Goal: Task Accomplishment & Management: Use online tool/utility

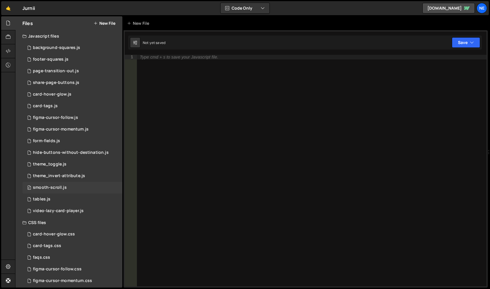
click at [66, 186] on div "0 smooth-scroll.js 0" at bounding box center [72, 188] width 100 height 12
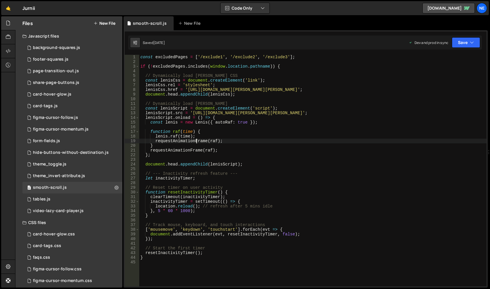
click at [196, 143] on div "const excludedPages = [ '/exclude1' , '/exclude2' , '/exclude3' ] ; if ( ! excl…" at bounding box center [312, 175] width 347 height 241
type textarea "}"
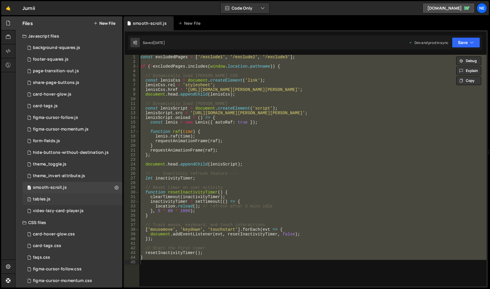
click at [74, 201] on div "1 tables.js 0" at bounding box center [72, 200] width 100 height 12
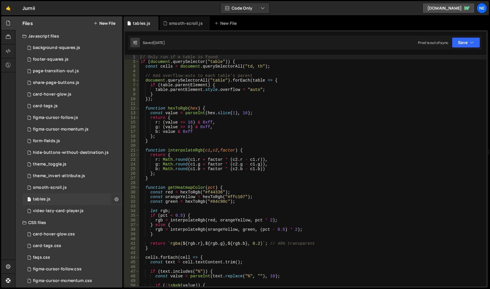
click at [116, 198] on icon at bounding box center [117, 199] width 4 height 6
type input "tables"
radio input "true"
checkbox input "true"
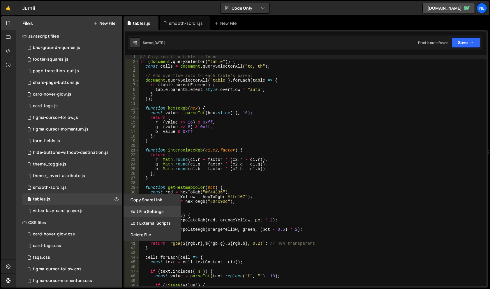
click at [159, 209] on button "Edit File Settings" at bounding box center [152, 212] width 57 height 12
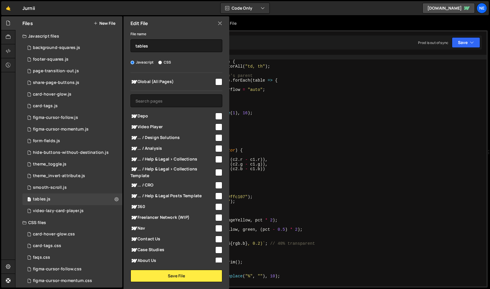
click at [291, 122] on div "// Only run if a table is found if ( document . querySelector ( "table" )) { co…" at bounding box center [312, 175] width 347 height 241
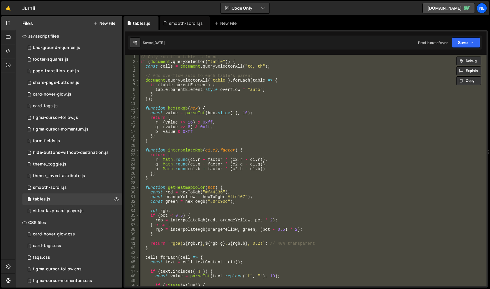
click at [234, 134] on div "// Only run if a table is found if ( document . querySelector ( "table" )) { co…" at bounding box center [312, 171] width 347 height 232
type textarea "b: value & 0xff"
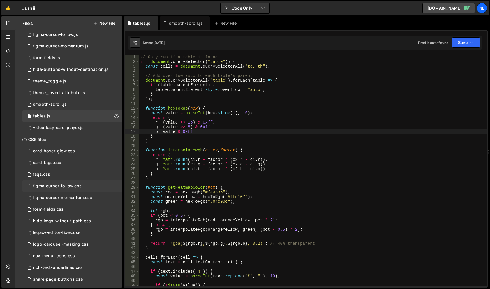
scroll to position [97, 0]
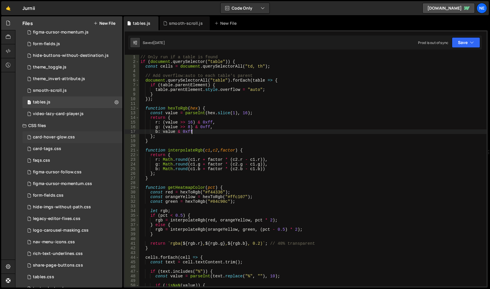
click at [66, 135] on div "card-hover-glow.css" at bounding box center [54, 137] width 42 height 5
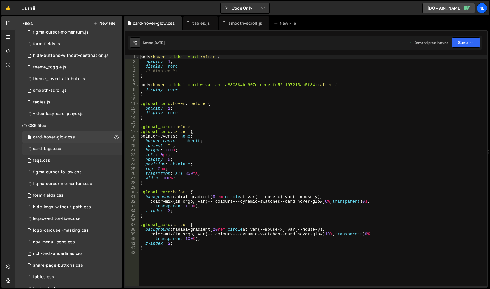
click at [74, 147] on div "card-tags.css 0" at bounding box center [72, 149] width 100 height 12
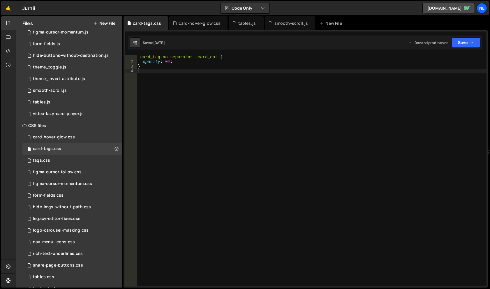
click at [209, 87] on div ".card_tag.no-separator .card_dot { opacity : 0 % ; }" at bounding box center [312, 175] width 350 height 241
click at [71, 160] on div "faqs.css 0" at bounding box center [72, 161] width 100 height 12
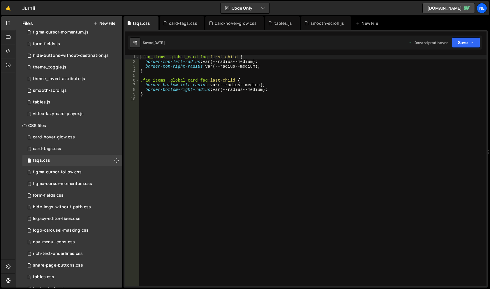
click at [205, 137] on div ".faq_items .global_card.faq :first-child { border-top-left-radius : var(--radiu…" at bounding box center [312, 175] width 347 height 241
type textarea "}"
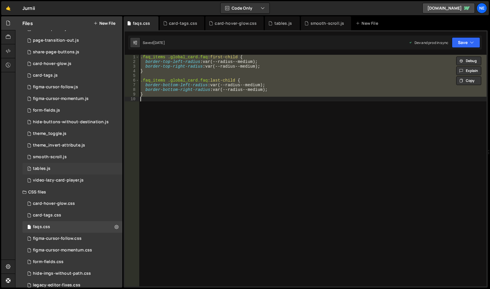
scroll to position [0, 0]
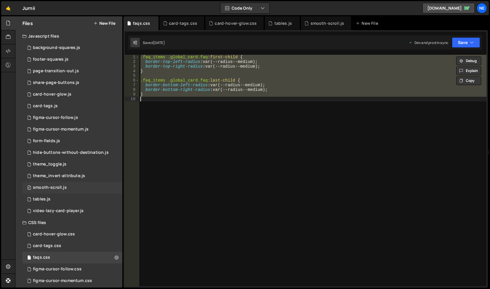
click at [69, 187] on div "0 smooth-scroll.js 0" at bounding box center [72, 188] width 100 height 12
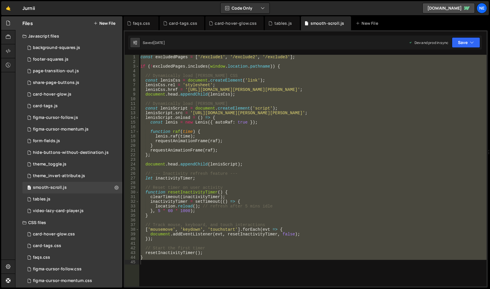
click at [209, 113] on div "const excludedPages = [ '/exclude1' , '/exclude2' , '/exclude3' ] ; if ( ! excl…" at bounding box center [312, 171] width 347 height 232
click at [213, 113] on div "const excludedPages = [ '/exclude1' , '/exclude2' , '/exclude3' ] ; if ( ! excl…" at bounding box center [312, 171] width 347 height 232
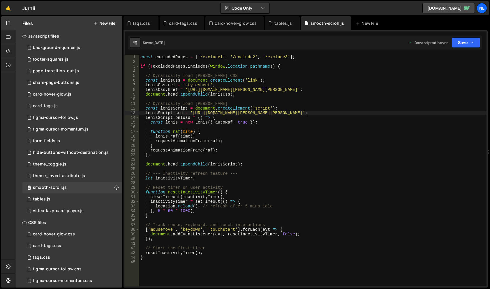
type textarea "}"
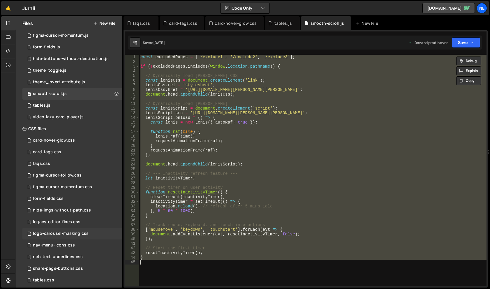
scroll to position [97, 0]
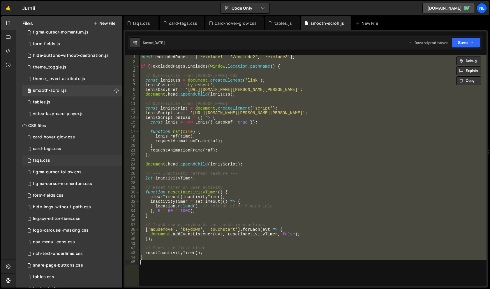
click at [55, 162] on div "faqs.css 0" at bounding box center [72, 161] width 100 height 12
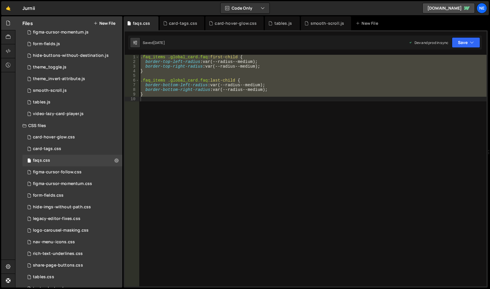
click at [184, 87] on div ".faq_items .global_card.faq :first-child { border-top-left-radius : var(--radiu…" at bounding box center [312, 171] width 347 height 232
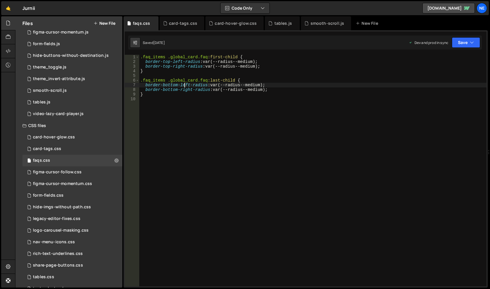
type textarea "}"
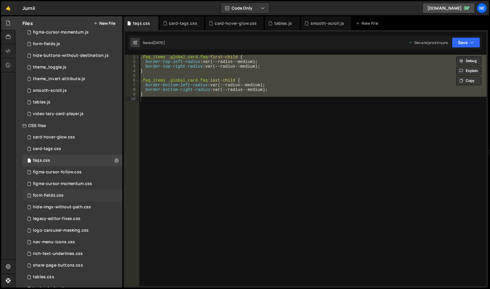
click at [66, 198] on div "form-fields.css 0" at bounding box center [72, 196] width 100 height 12
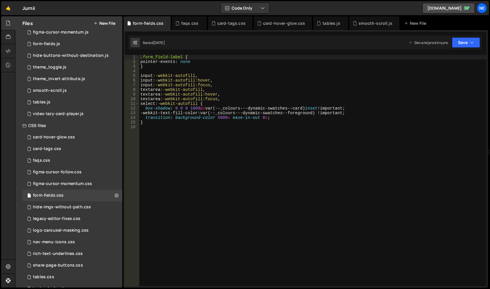
scroll to position [405, 0]
click at [210, 136] on div ".form_field-label { pointer-events : none } input :-webkit-autofill , input :-w…" at bounding box center [312, 175] width 347 height 241
type textarea "}"
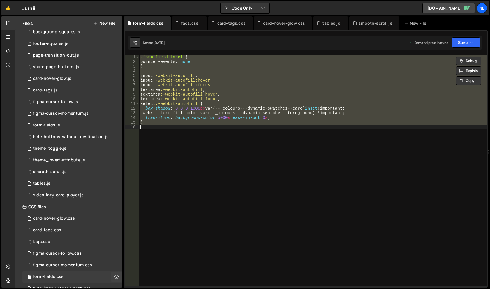
scroll to position [0, 0]
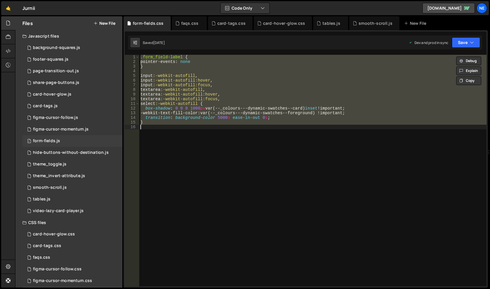
click at [49, 142] on div "form-fields.js" at bounding box center [46, 140] width 27 height 5
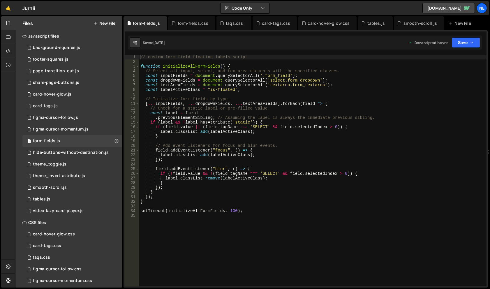
click at [331, 92] on div "// custom form field floating labels script function initializeAllFormFields ( …" at bounding box center [312, 175] width 347 height 241
type textarea "setTimeout(initializeAllFormFields, 100);"
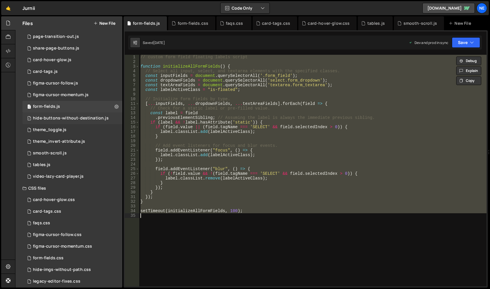
scroll to position [49, 0]
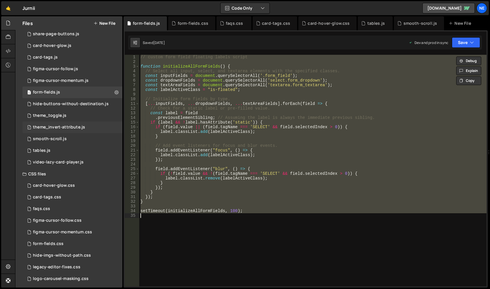
click at [75, 122] on div "1 theme_invert-attribute.js 0" at bounding box center [72, 128] width 100 height 12
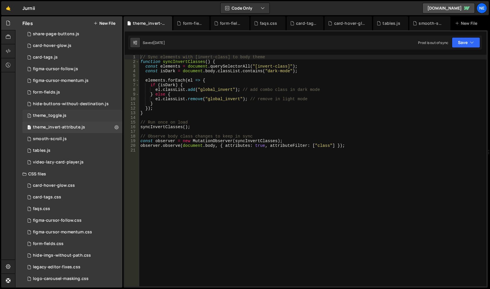
click at [75, 115] on div "1 theme_toggle.js 0" at bounding box center [72, 116] width 100 height 12
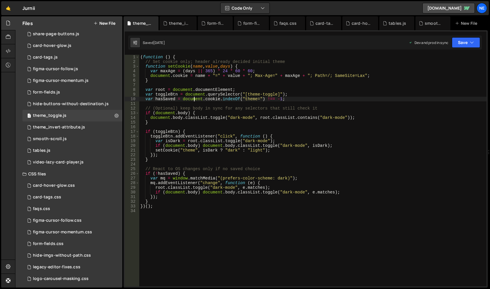
click at [195, 100] on div "( function ( ) { // Set cookie only; header already decided initial theme funct…" at bounding box center [312, 175] width 347 height 241
type textarea "})();"
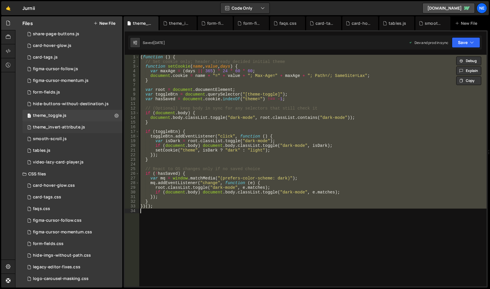
click at [76, 127] on div "theme_invert-attribute.js" at bounding box center [59, 127] width 52 height 5
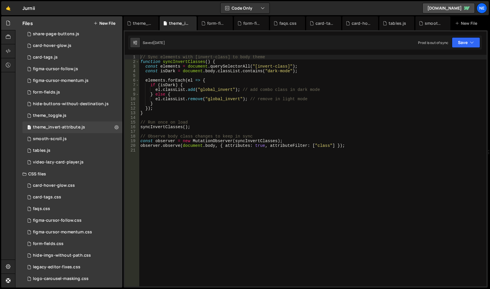
click at [206, 99] on div "// Sync elements with [invert-class] to body theme function syncInvertClasses (…" at bounding box center [312, 175] width 347 height 241
type textarea "observer.observe(document.body, { attributes: true, attributeFilter: ["class"] …"
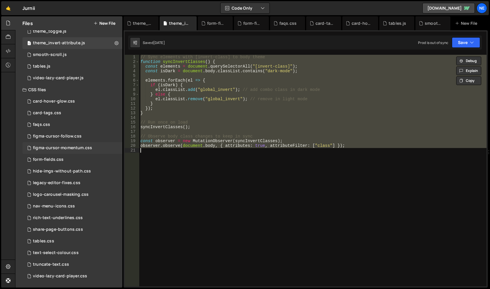
scroll to position [133, 0]
click at [53, 238] on div "tables.css 0" at bounding box center [72, 241] width 100 height 12
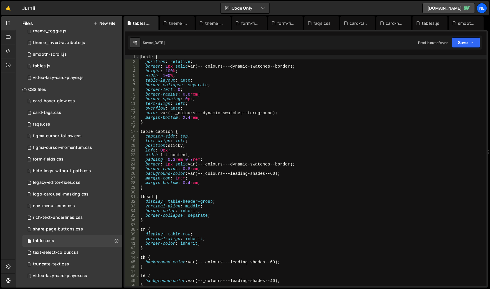
click at [219, 135] on div "table { position : relative ; border : 1 px solid var(--_colours---dynamic-swat…" at bounding box center [312, 175] width 347 height 241
type textarea "}"
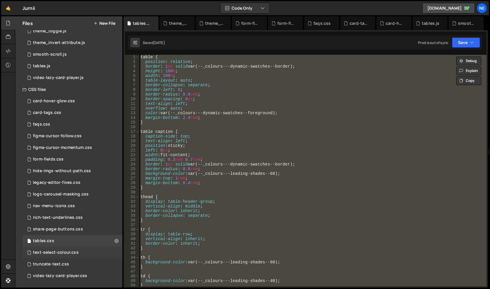
click at [71, 255] on div "text-select-colour.css 0" at bounding box center [72, 253] width 100 height 12
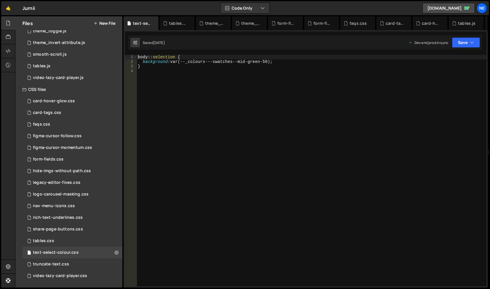
click at [217, 68] on div "body : :selection { background : var(--_colours---swatches--mid-green-50) ; }" at bounding box center [312, 175] width 350 height 241
type textarea "}"
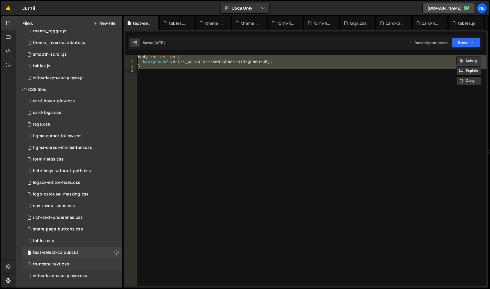
click at [67, 266] on div "truncate-text.css" at bounding box center [51, 264] width 36 height 5
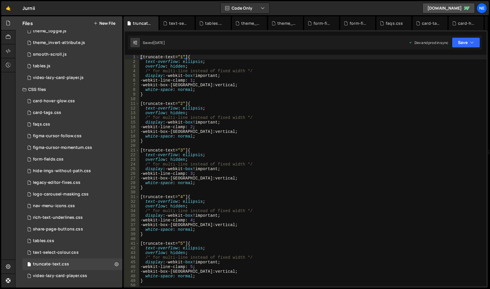
click at [220, 128] on div "[ truncate-text = " 1 " ] { text-overflow : ellipsis ; overflow : hidden ; /* f…" at bounding box center [312, 175] width 347 height 241
type textarea "}"
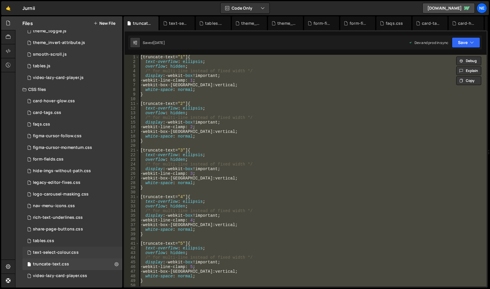
click at [70, 255] on div "text-select-colour.css" at bounding box center [56, 252] width 46 height 5
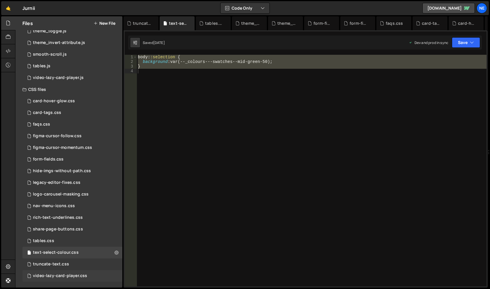
click at [71, 275] on div "video-lazy-card-player.css" at bounding box center [60, 275] width 54 height 5
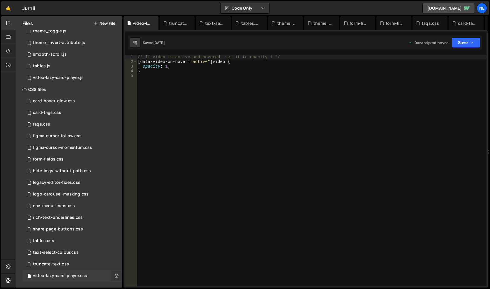
click at [118, 275] on icon at bounding box center [117, 276] width 4 height 6
type input "video-lazy-card-player"
radio input "false"
radio input "true"
checkbox input "true"
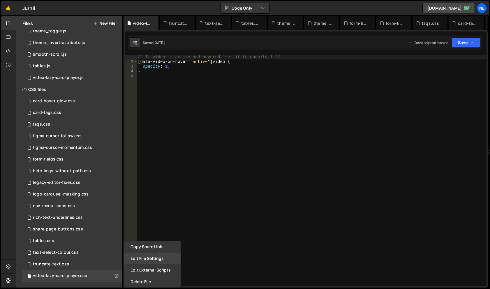
click at [147, 255] on button "Edit File Settings" at bounding box center [152, 259] width 57 height 12
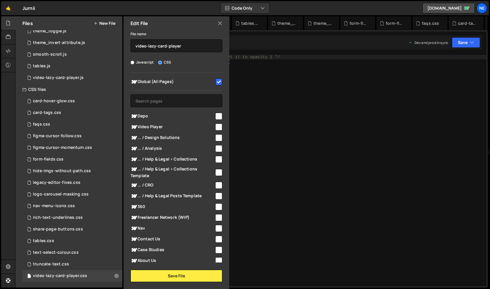
click at [311, 97] on div "/* If video is active and hovered, set it to opacity 1 */ [ data-video-on-hover…" at bounding box center [312, 175] width 350 height 241
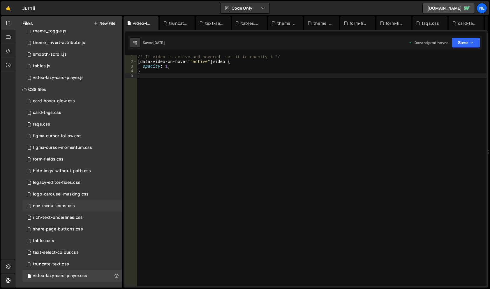
click at [96, 204] on div "nav-menu-icons.css 0" at bounding box center [72, 206] width 100 height 12
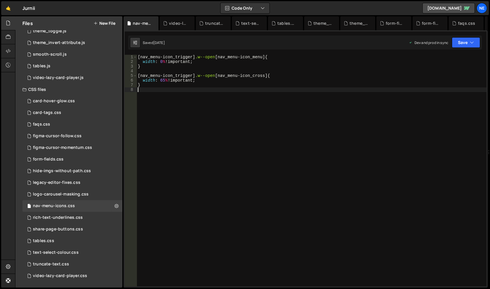
click at [224, 103] on div "[ nav_menu-icon_trigger ] .w--open [ nav_menu-icon_menu ] { width : 0 % !import…" at bounding box center [312, 175] width 350 height 241
type textarea "}"
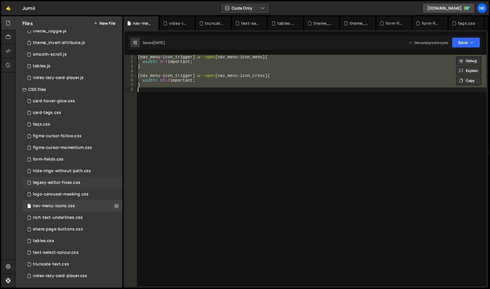
click at [93, 184] on div "legacy-editor-fixes.css 0" at bounding box center [72, 183] width 100 height 12
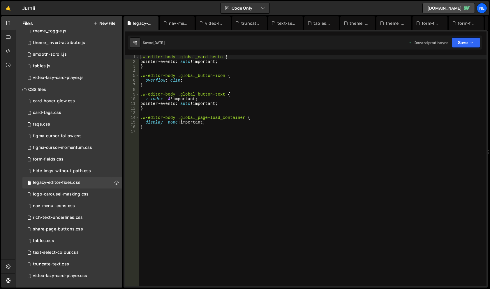
click at [237, 116] on div ".w-editor-body .global_card.bento { pointer-events : auto !important ; } .w-edi…" at bounding box center [312, 175] width 347 height 241
type textarea "}"
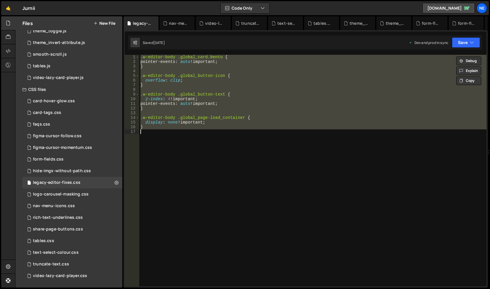
click at [214, 154] on div ".w-editor-body .global_card.bento { pointer-events : auto !important ; } .w-edi…" at bounding box center [312, 171] width 347 height 232
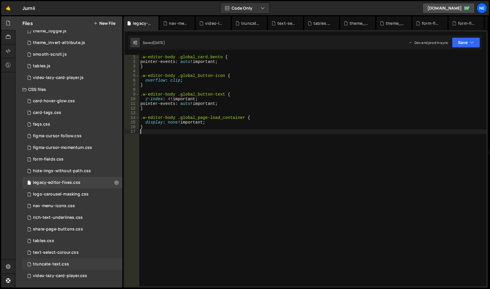
click at [69, 265] on div "truncate-text.css 0" at bounding box center [72, 265] width 100 height 12
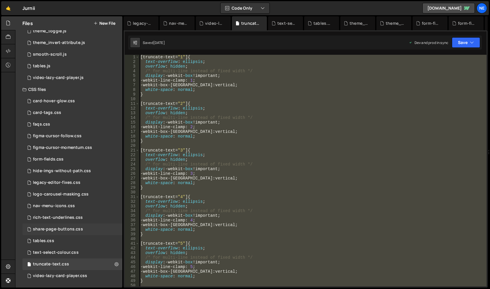
click at [73, 230] on div "share-page-buttons.css" at bounding box center [58, 229] width 50 height 5
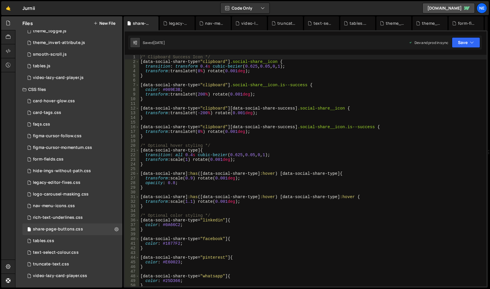
click at [233, 125] on div "/* Clipboard Success Icon */ [ data-social-share-type = " clipboard " ] .social…" at bounding box center [312, 175] width 347 height 241
type textarea "}"
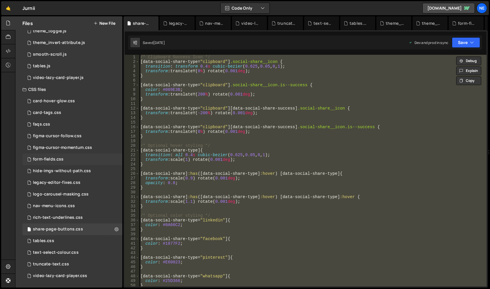
click at [71, 155] on div "form-fields.css 0" at bounding box center [72, 160] width 100 height 12
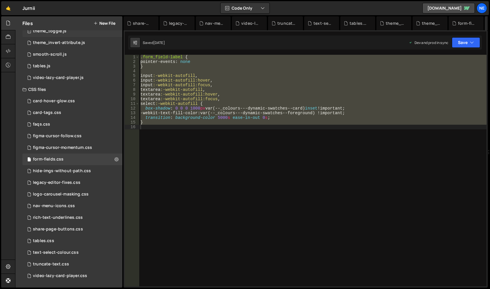
scroll to position [0, 0]
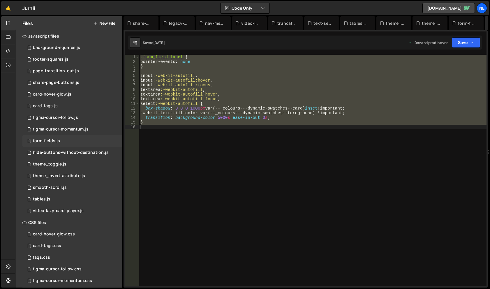
click at [75, 143] on div "1 form-fields.js 0" at bounding box center [72, 141] width 100 height 12
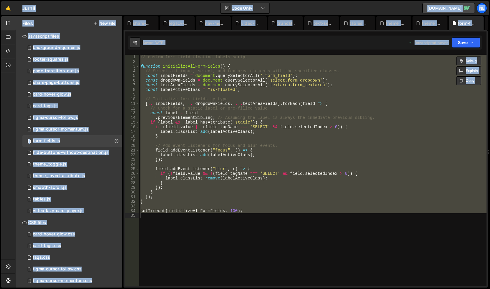
click at [210, 103] on div "// custom form field floating labels script function initializeAllFormFields ( …" at bounding box center [312, 171] width 347 height 232
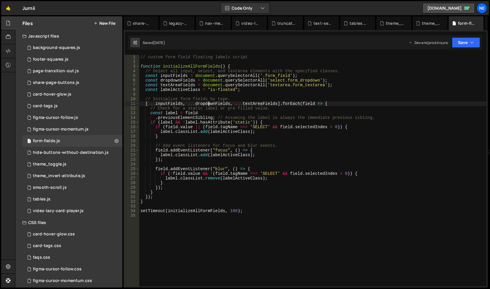
type textarea "setTimeout(initializeAllFormFields, 100);"
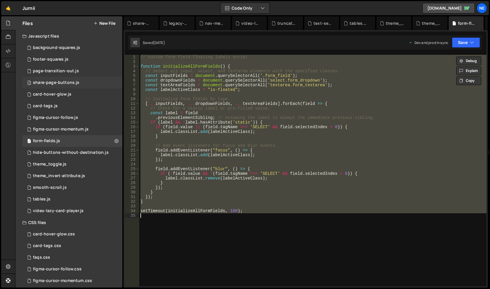
click at [80, 79] on div "2 share-page-buttons.js 0" at bounding box center [72, 83] width 100 height 12
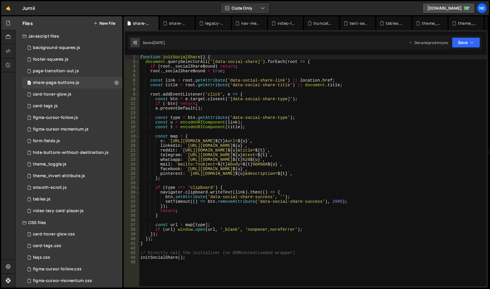
click at [181, 81] on div "function initSocialShare ( ) { document . querySelectorAll ( '[data-social-shar…" at bounding box center [312, 175] width 347 height 241
type textarea "initSocialShare();"
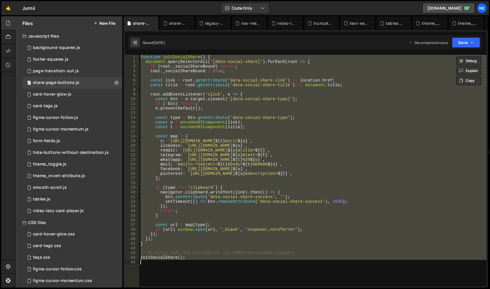
click at [203, 247] on div "function initSocialShare ( ) { document . querySelectorAll ( '[data-social-shar…" at bounding box center [312, 171] width 347 height 232
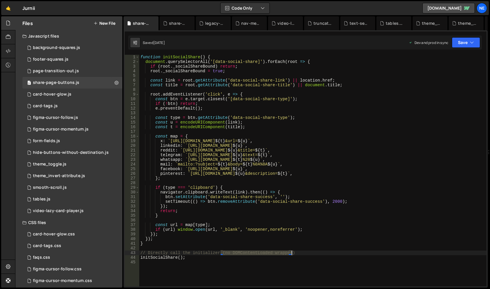
drag, startPoint x: 221, startPoint y: 254, endPoint x: 312, endPoint y: 254, distance: 91.2
click at [312, 254] on div "function initSocialShare ( ) { document . querySelectorAll ( '[data-social-shar…" at bounding box center [312, 175] width 347 height 241
type textarea "// Directly call the initializer"
click at [467, 41] on button "Save" at bounding box center [466, 42] width 28 height 10
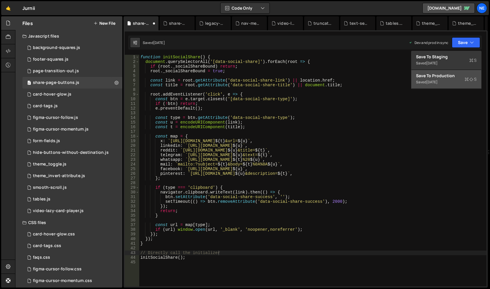
click at [460, 75] on div "Save to Production S" at bounding box center [446, 76] width 61 height 6
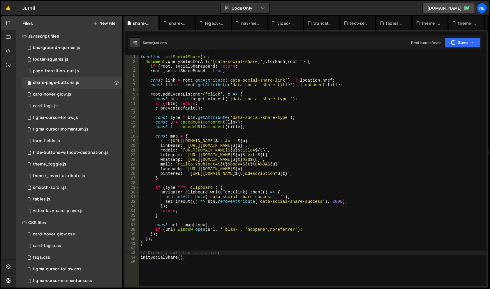
click at [255, 43] on div "Saved just now Prod is out of sync Upgrade to Edit Save Save to Staging S Saved…" at bounding box center [305, 43] width 354 height 14
click at [86, 154] on div "hide-buttons-without-destination.js" at bounding box center [71, 152] width 76 height 5
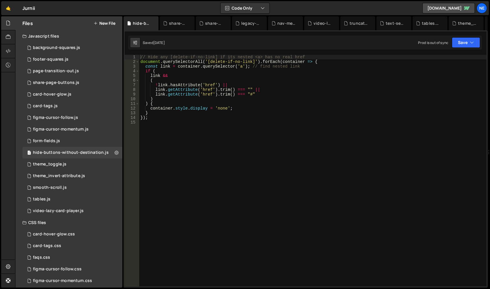
click at [230, 117] on div "// Hide any [delete-if-no-link] if its nested <a> has no real href document . q…" at bounding box center [312, 175] width 347 height 241
type textarea "});"
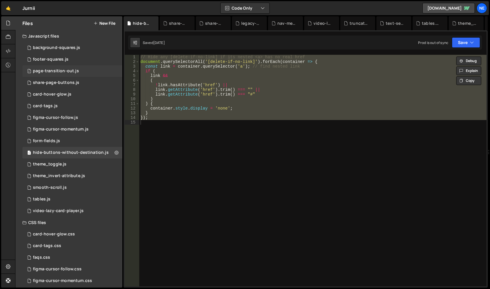
click at [75, 72] on div "page-transition-out.js" at bounding box center [56, 70] width 46 height 5
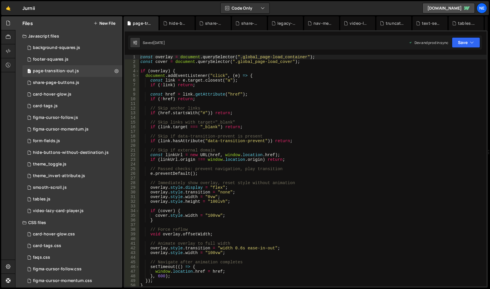
click at [214, 99] on div "const overlay = document . querySelector ( ".global_page-load_container" ) ; co…" at bounding box center [312, 175] width 347 height 241
type textarea "}"
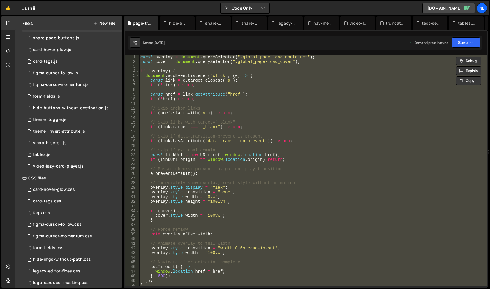
scroll to position [97, 0]
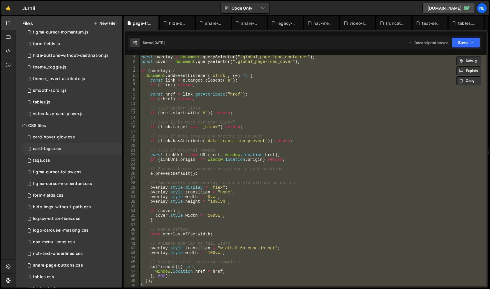
click at [68, 146] on div "card-tags.css 0" at bounding box center [72, 149] width 100 height 12
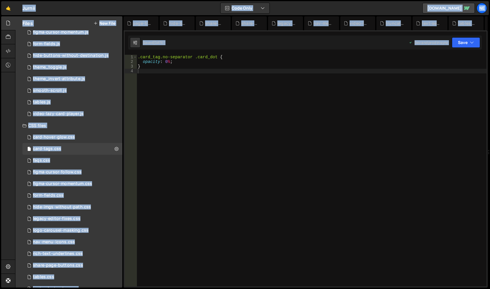
click at [215, 77] on div ".card_tag.no-separator .card_dot { opacity : 0 % ; }" at bounding box center [312, 175] width 350 height 241
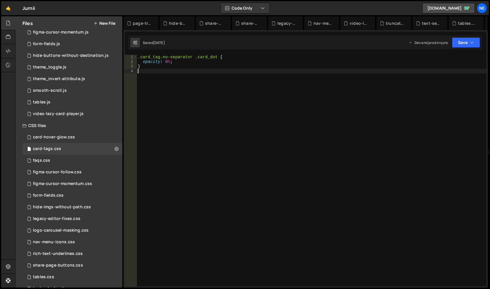
type textarea "}"
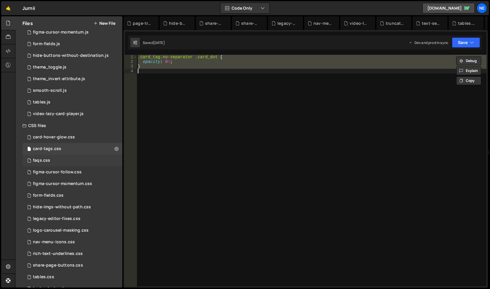
click at [83, 162] on div "faqs.css 0" at bounding box center [72, 161] width 100 height 12
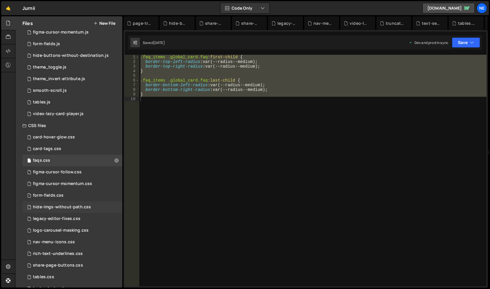
click at [73, 201] on div "hide-imgs-without-path.css 0" at bounding box center [72, 207] width 100 height 12
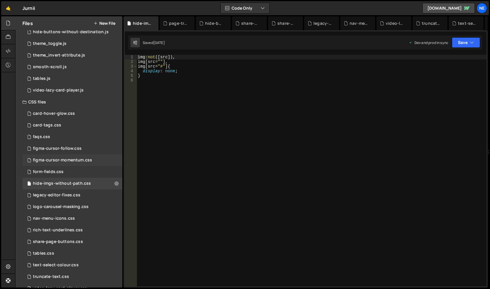
scroll to position [133, 0]
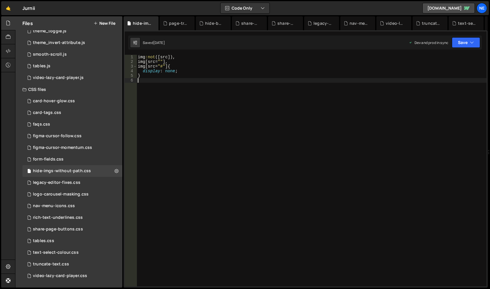
click at [168, 81] on div "img :not ([ src ]), img [ src = " " ], img [ src = " # " ] { display : none ; }" at bounding box center [312, 175] width 350 height 241
type textarea "}"
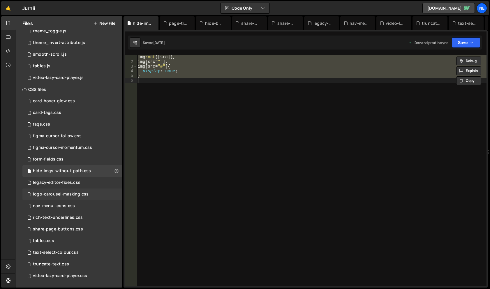
click at [79, 196] on div "logo-carousel-masking.css" at bounding box center [61, 194] width 56 height 5
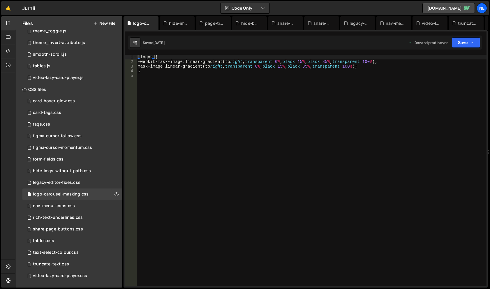
type textarea "mask-image: linear-gradient(to right, transparent 0%, black 15%, black 85%, tra…"
click at [159, 68] on div "[ logos ] { -webkit-mask-image : linear-gradient(to right , transparent 0 % , b…" at bounding box center [312, 175] width 350 height 241
click at [88, 203] on div "nav-menu-icons.css 0" at bounding box center [72, 206] width 100 height 12
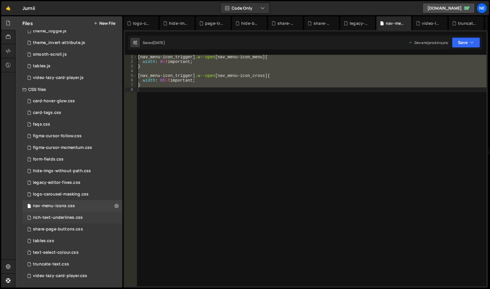
click at [81, 219] on div "rich-text-underlines.css" at bounding box center [58, 217] width 50 height 5
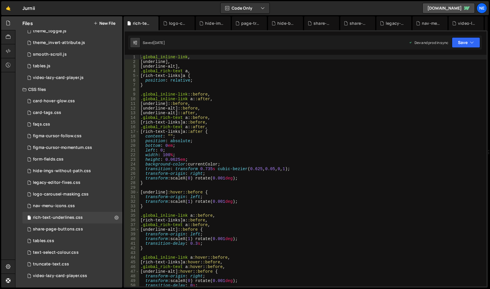
click at [195, 101] on div ".global_inline-link , [ underline ], [ underline-alt ], .global_rich-text a , […" at bounding box center [312, 175] width 347 height 241
type textarea "}"
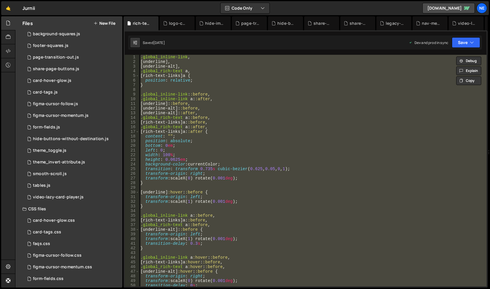
scroll to position [0, 0]
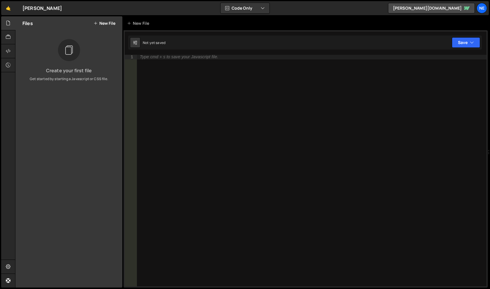
click at [253, 86] on div "Type cmd + s to save your Javascript file." at bounding box center [312, 175] width 350 height 241
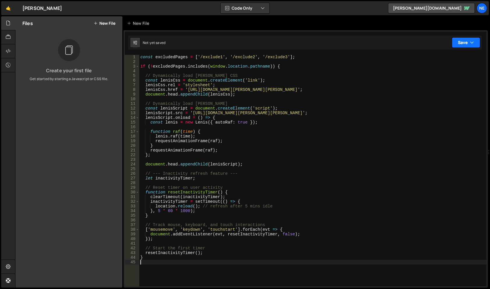
click at [471, 43] on icon "button" at bounding box center [472, 43] width 4 height 6
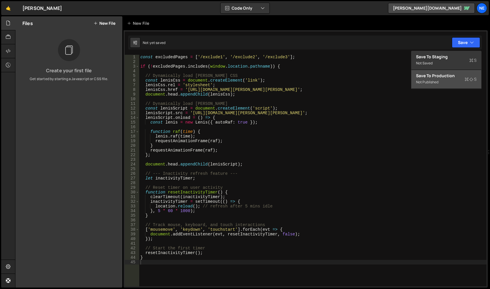
click at [422, 82] on div "Not published" at bounding box center [446, 82] width 61 height 7
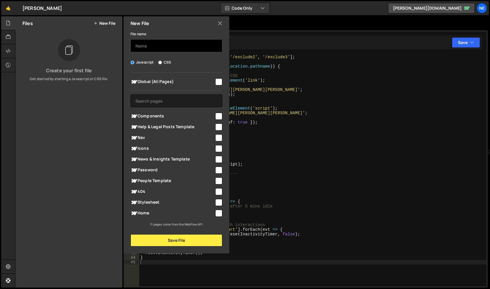
click at [185, 49] on input "text" at bounding box center [177, 45] width 92 height 13
type input "smooth-scroll"
click at [201, 82] on span "Global (All Pages)" at bounding box center [173, 81] width 84 height 7
checkbox input "true"
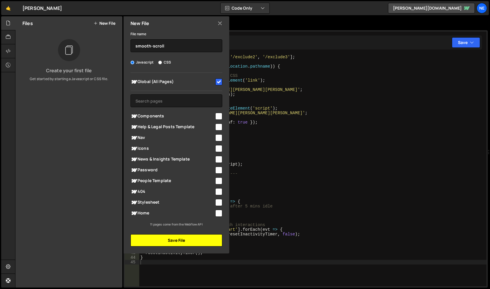
click at [174, 237] on button "Save File" at bounding box center [177, 240] width 92 height 12
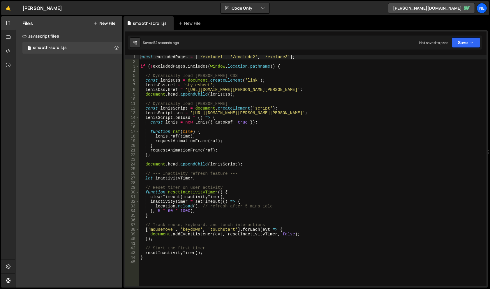
click at [115, 21] on button "New File" at bounding box center [105, 23] width 22 height 5
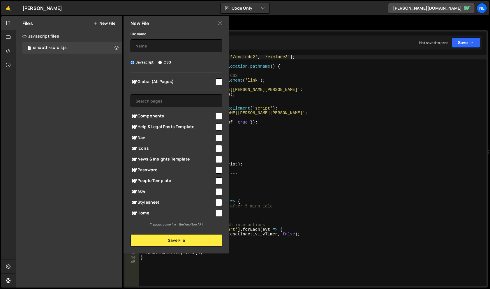
click at [168, 64] on label "CSS" at bounding box center [164, 62] width 13 height 6
click at [162, 64] on input "CSS" at bounding box center [160, 63] width 4 height 4
radio input "true"
click at [205, 83] on span "Global (All Pages)" at bounding box center [173, 81] width 84 height 7
checkbox input "true"
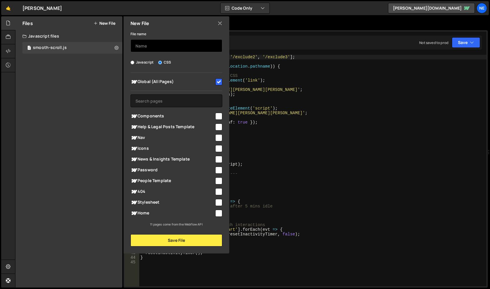
click at [171, 47] on input "text" at bounding box center [177, 45] width 92 height 13
type input "faqs"
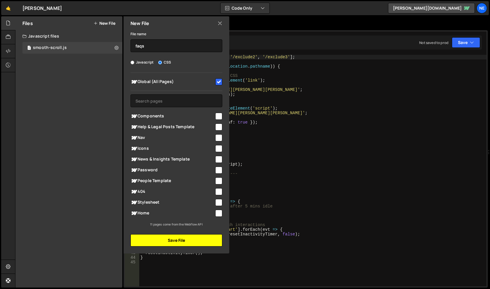
click at [202, 239] on button "Save File" at bounding box center [177, 240] width 92 height 12
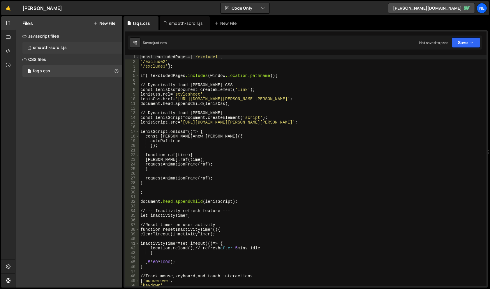
click at [80, 50] on div "1 smooth-scroll.js 0" at bounding box center [72, 48] width 100 height 12
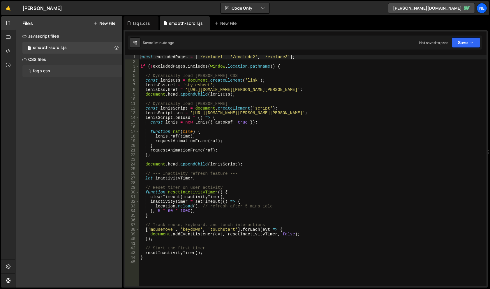
click at [75, 72] on div "1 faqs.css 0" at bounding box center [72, 71] width 100 height 12
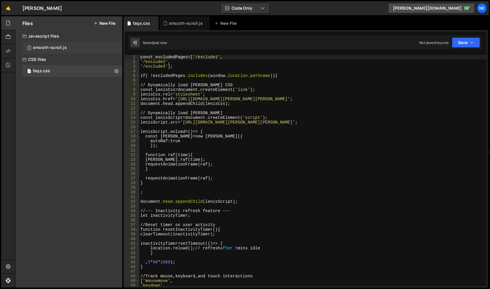
click at [77, 45] on div "1 smooth-scroll.js 0" at bounding box center [72, 48] width 100 height 12
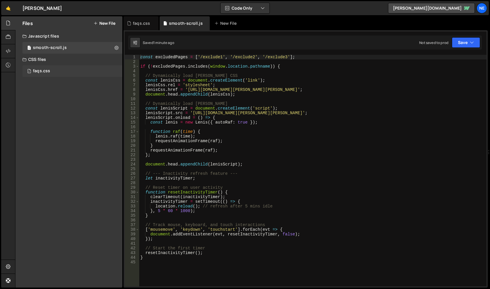
click at [73, 73] on div "1 faqs.css 0" at bounding box center [72, 71] width 100 height 12
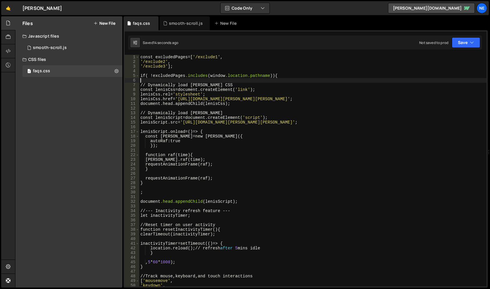
click at [195, 80] on div "const excludedPages =[ ' /exclude1 ' , ' /exclude2 ' , ' /exclude3 ' ]; if ( ! …" at bounding box center [312, 175] width 347 height 241
type textarea "}"
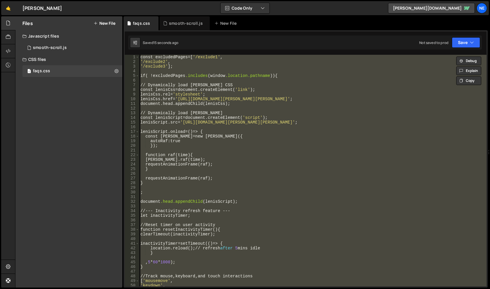
paste textarea
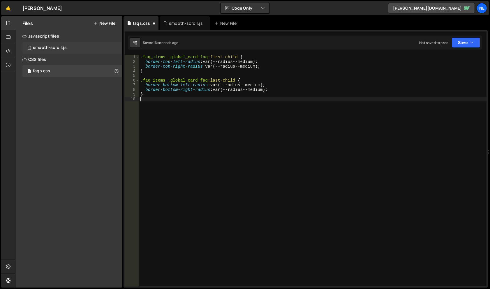
click at [75, 50] on div "1 smooth-scroll.js 0" at bounding box center [72, 48] width 100 height 12
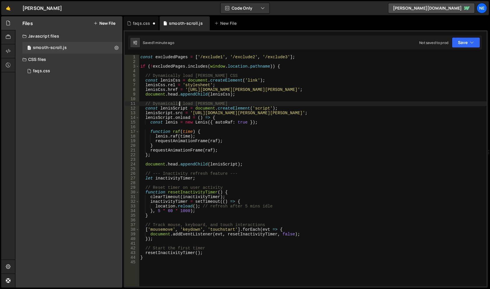
click at [180, 104] on div "const excludedPages = [ '/exclude1' , '/exclude2' , '/exclude3' ] ; if ( ! excl…" at bounding box center [312, 175] width 347 height 241
type textarea "}"
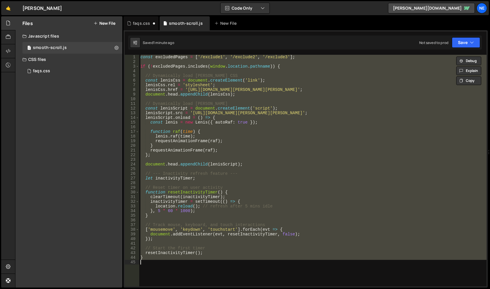
paste textarea
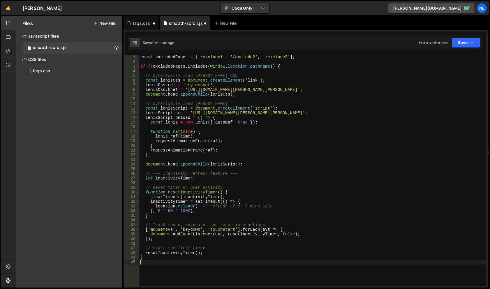
click at [461, 37] on div "Saved 1 minute ago Not saved to prod Upgrade to Edit Save Save to Staging S Sav…" at bounding box center [305, 43] width 354 height 14
click at [462, 41] on button "Save" at bounding box center [466, 42] width 28 height 10
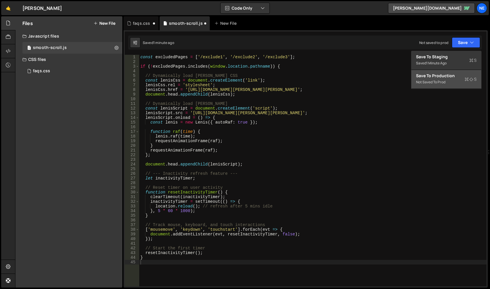
click at [433, 77] on div "Save to Production S" at bounding box center [446, 76] width 61 height 6
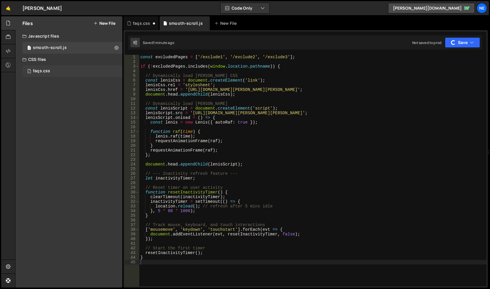
click at [36, 71] on div "faqs.css" at bounding box center [41, 70] width 17 height 5
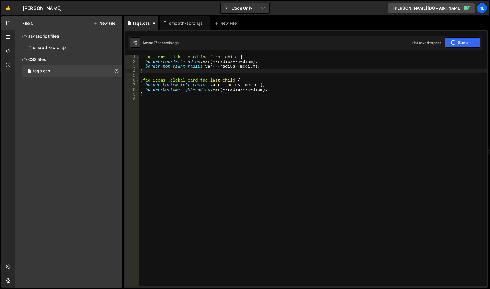
click at [293, 70] on div ".faq_items .global_card.faq :first-child { border-top-left-radius : var(--radiu…" at bounding box center [312, 175] width 347 height 241
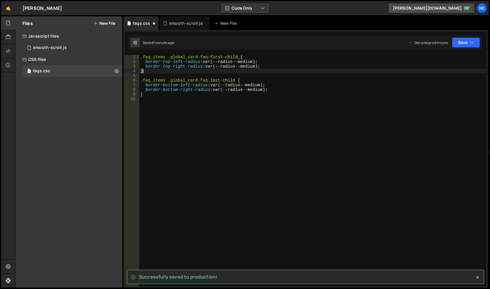
type textarea "}"
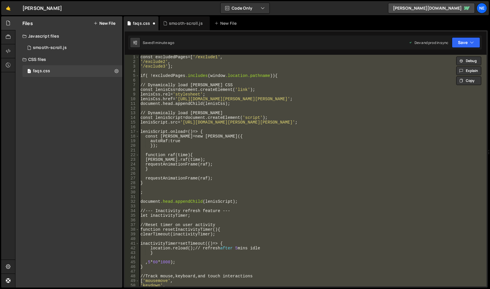
paste textarea
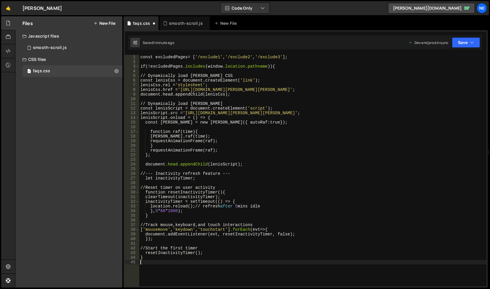
type textarea "}"
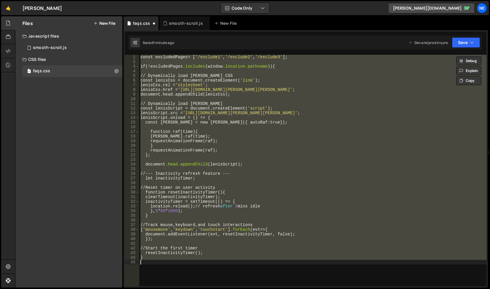
paste textarea
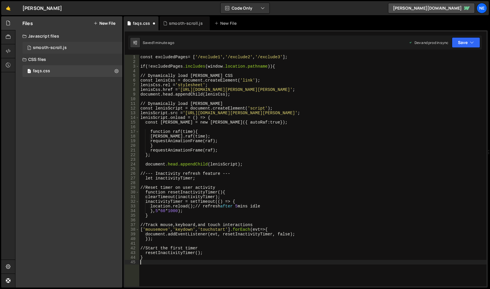
click at [61, 49] on div "smooth-scroll.js" at bounding box center [50, 47] width 34 height 5
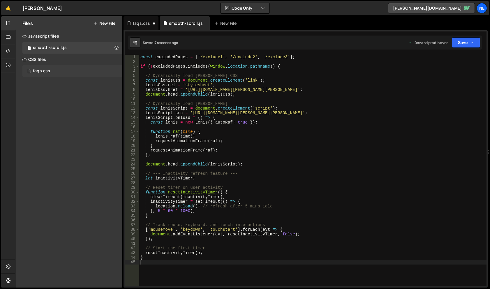
click at [72, 71] on div "1 faqs.css 0" at bounding box center [72, 71] width 100 height 12
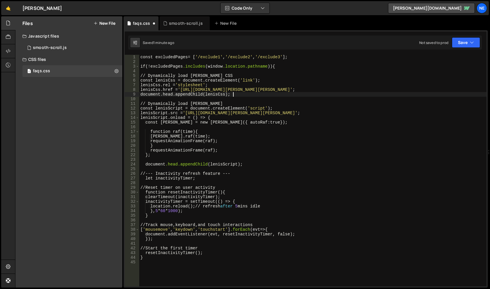
click at [235, 94] on div "const excludedPages = [ ' /exclude1 ' , ' /exclude2 ' , ' /exclude3 ' ]; if (! …" at bounding box center [312, 175] width 347 height 241
type textarea "}"
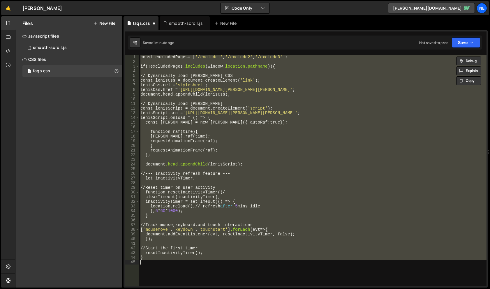
paste textarea
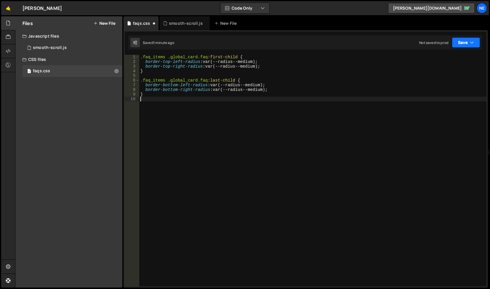
click at [474, 38] on button "Save" at bounding box center [466, 42] width 28 height 10
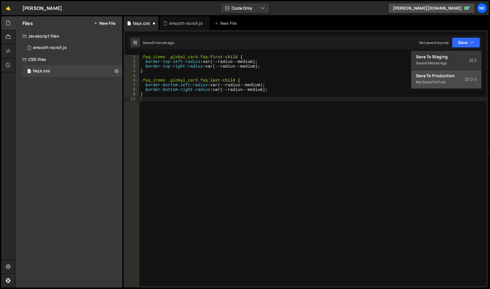
click at [427, 74] on div "Save to Production S" at bounding box center [446, 76] width 61 height 6
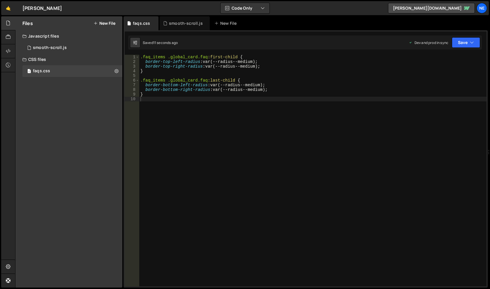
click at [106, 25] on button "New File" at bounding box center [105, 23] width 22 height 5
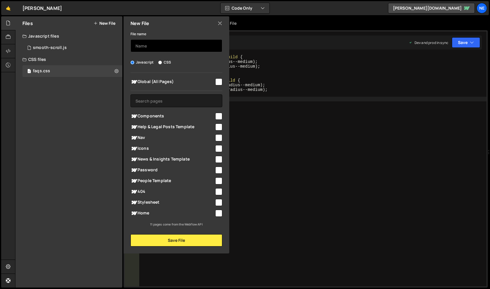
click at [170, 49] on input "text" at bounding box center [177, 45] width 92 height 13
click at [163, 63] on label "CSS" at bounding box center [164, 62] width 13 height 6
click at [162, 63] on input "CSS" at bounding box center [160, 63] width 4 height 4
radio input "true"
click at [195, 82] on span "Global (All Pages)" at bounding box center [173, 81] width 84 height 7
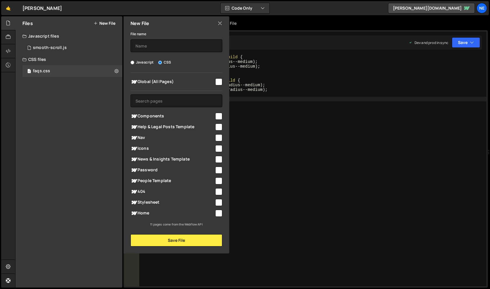
checkbox input "true"
click at [189, 50] on input "text" at bounding box center [177, 45] width 92 height 13
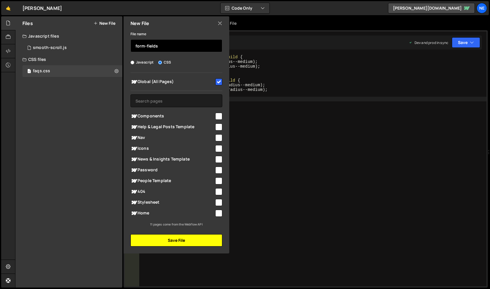
type input "form-fields"
click at [200, 241] on button "Save File" at bounding box center [177, 240] width 92 height 12
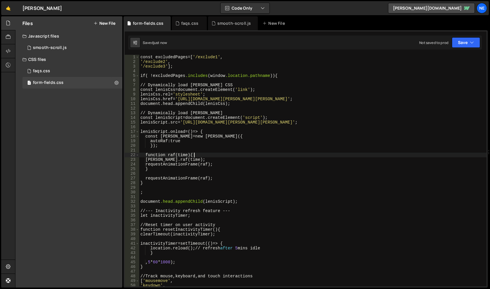
click at [238, 155] on div "const excludedPages =[ ' /exclude1 ' , ' /exclude2 ' , ' /exclude3 ' ]; if ( ! …" at bounding box center [312, 175] width 347 height 241
type textarea "}"
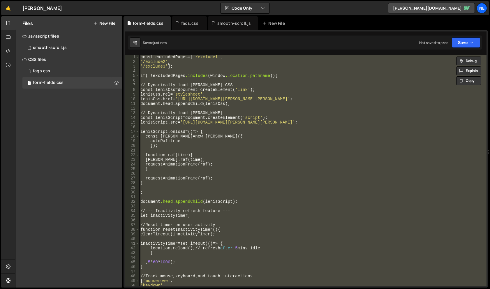
paste textarea
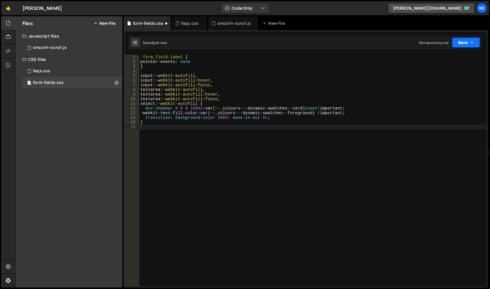
click at [467, 40] on button "Save" at bounding box center [466, 42] width 28 height 10
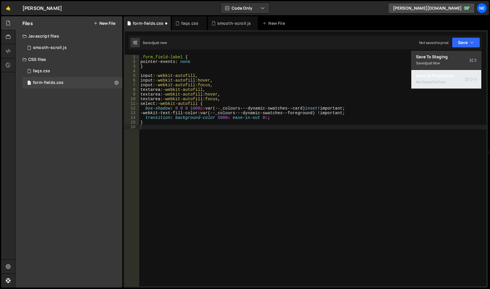
click at [427, 82] on div "Not saved to prod" at bounding box center [446, 82] width 61 height 7
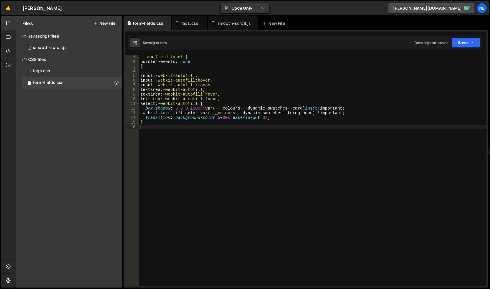
click at [107, 21] on button "New File" at bounding box center [105, 23] width 22 height 5
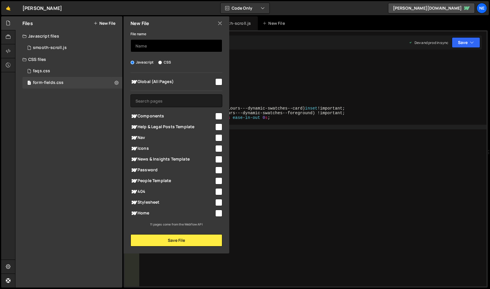
drag, startPoint x: 166, startPoint y: 47, endPoint x: 166, endPoint y: 58, distance: 10.8
click at [166, 47] on input "text" at bounding box center [177, 45] width 92 height 13
click at [171, 79] on span "Global (All Pages)" at bounding box center [173, 81] width 84 height 7
checkbox input "true"
click at [170, 41] on input "text" at bounding box center [177, 45] width 92 height 13
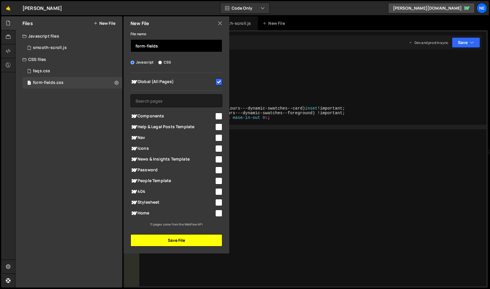
type input "form-fields"
click at [171, 238] on button "Save File" at bounding box center [177, 240] width 92 height 12
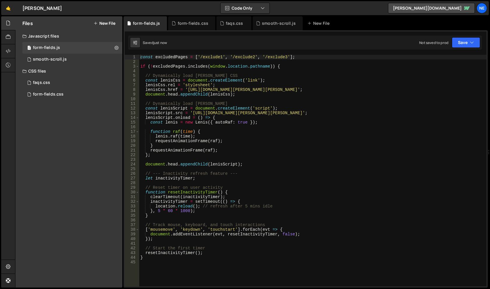
click at [182, 63] on div "const excludedPages = [ '/exclude1' , '/exclude2' , '/exclude3' ] ; if ( ! excl…" at bounding box center [312, 175] width 347 height 241
type textarea "}"
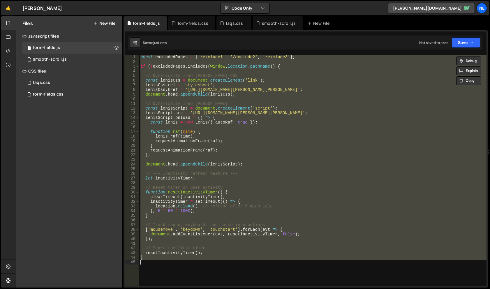
paste textarea
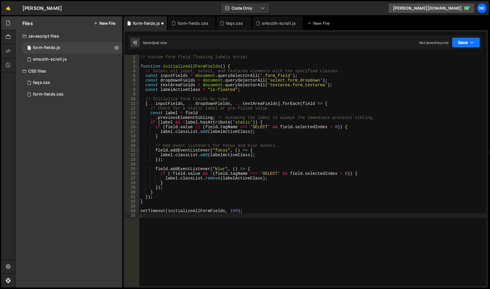
click at [463, 41] on button "Save" at bounding box center [466, 42] width 28 height 10
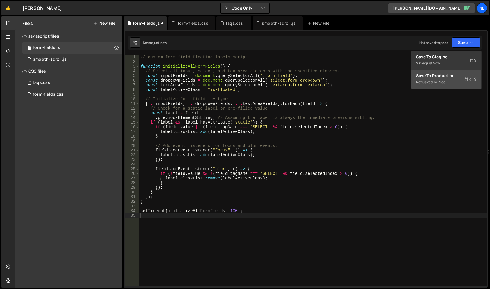
click at [435, 74] on div "Save to Production S" at bounding box center [446, 76] width 61 height 6
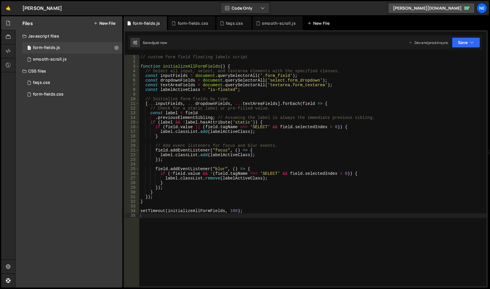
click at [311, 24] on div "New File" at bounding box center [319, 23] width 24 height 6
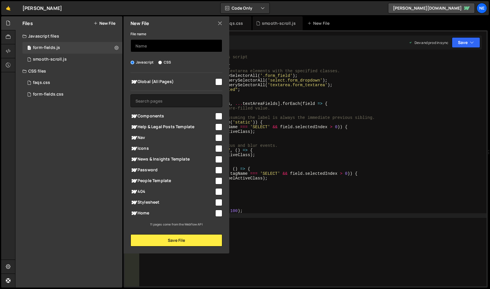
click at [184, 44] on input "text" at bounding box center [177, 45] width 92 height 13
type input "theme-toggle"
click at [181, 80] on span "Global (All Pages)" at bounding box center [173, 81] width 84 height 7
checkbox input "true"
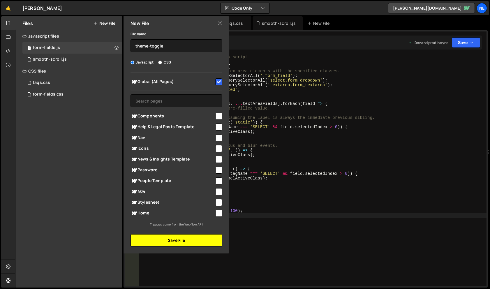
click at [173, 236] on button "Save File" at bounding box center [177, 240] width 92 height 12
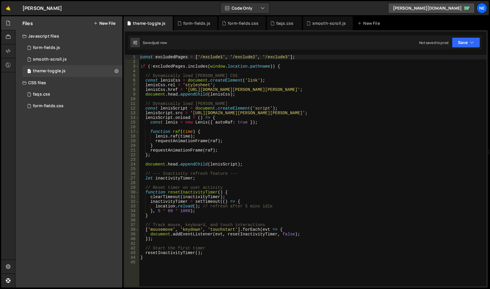
click at [226, 59] on div "const excludedPages = [ '/exclude1' , '/exclude2' , '/exclude3' ] ; if ( ! excl…" at bounding box center [312, 175] width 347 height 241
type textarea "}"
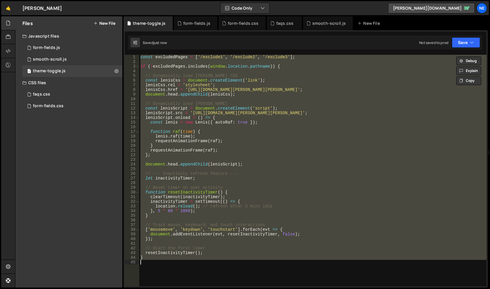
paste textarea
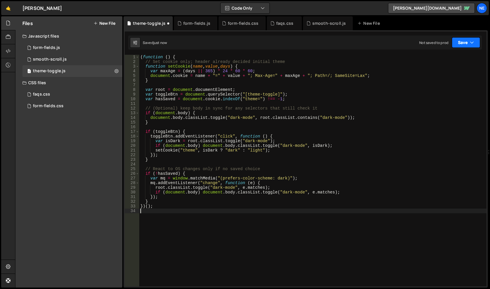
click at [463, 42] on button "Save" at bounding box center [466, 42] width 28 height 10
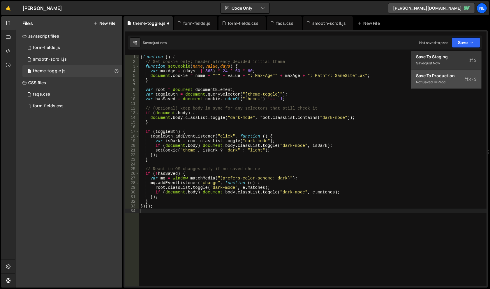
click at [426, 74] on div "Save to Production S" at bounding box center [446, 76] width 61 height 6
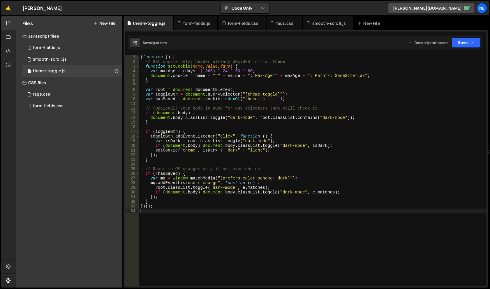
click at [107, 24] on button "New File" at bounding box center [105, 23] width 22 height 5
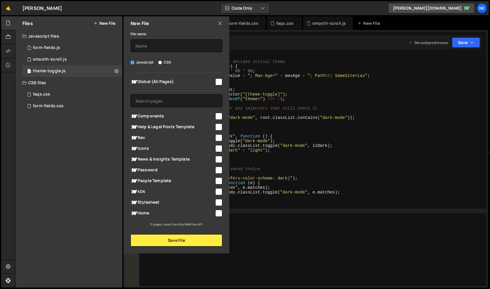
drag, startPoint x: 181, startPoint y: 79, endPoint x: 181, endPoint y: 76, distance: 3.2
click at [181, 79] on span "Global (All Pages)" at bounding box center [173, 81] width 84 height 7
checkbox input "true"
click at [180, 44] on input "text" at bounding box center [177, 45] width 92 height 13
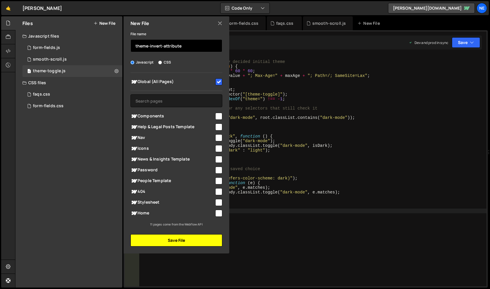
type input "theme-invert-attribute"
click at [175, 241] on button "Save File" at bounding box center [177, 240] width 92 height 12
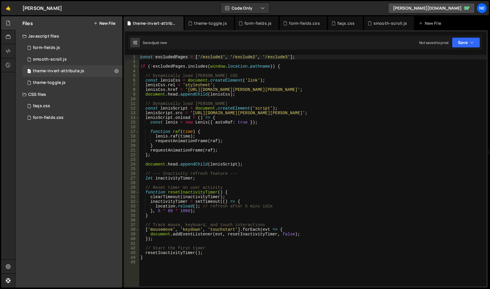
click at [263, 117] on div "const excludedPages = [ '/exclude1' , '/exclude2' , '/exclude3' ] ; if ( ! excl…" at bounding box center [312, 175] width 347 height 241
type textarea "}"
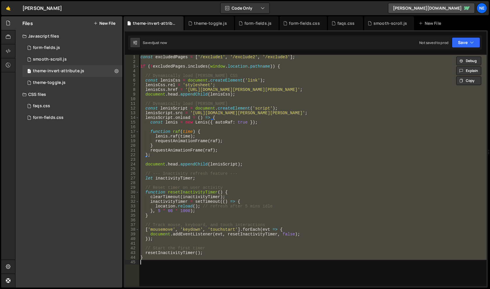
paste textarea
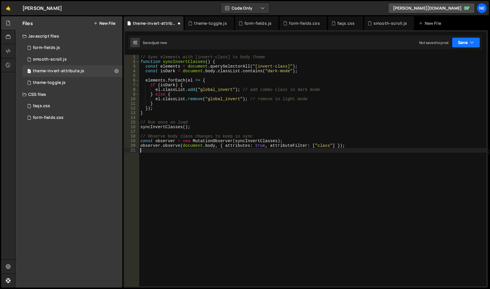
click at [475, 43] on button "Save" at bounding box center [466, 42] width 28 height 10
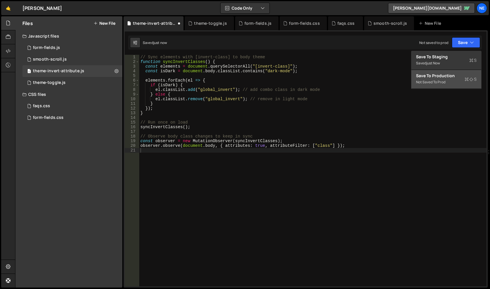
click at [454, 74] on div "Save to Production S" at bounding box center [446, 76] width 61 height 6
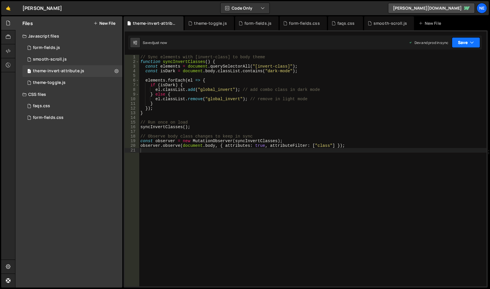
click at [462, 42] on button "Save" at bounding box center [466, 42] width 28 height 10
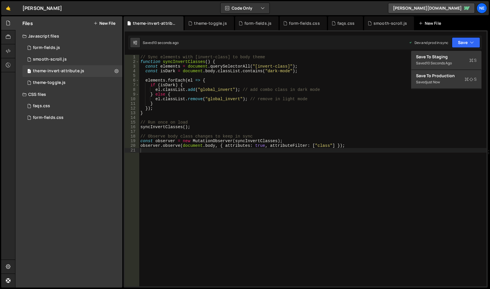
click at [437, 24] on div "New File" at bounding box center [431, 23] width 24 height 6
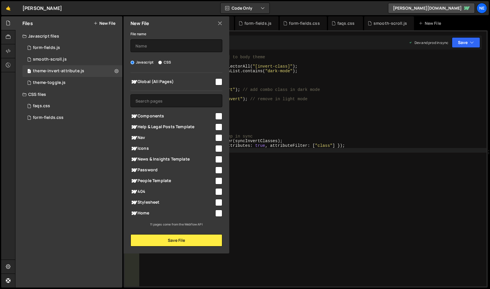
click at [186, 79] on span "Global (All Pages)" at bounding box center [173, 81] width 84 height 7
checkbox input "true"
click at [167, 61] on label "CSS" at bounding box center [164, 62] width 13 height 6
click at [162, 61] on input "CSS" at bounding box center [160, 63] width 4 height 4
radio input "true"
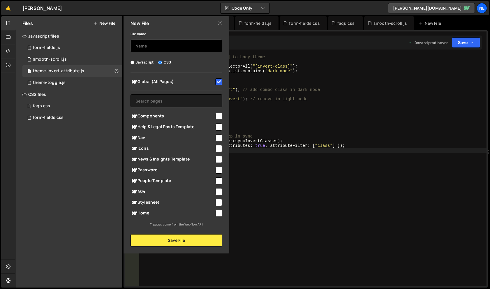
click at [178, 47] on input "text" at bounding box center [177, 45] width 92 height 13
type input "tables"
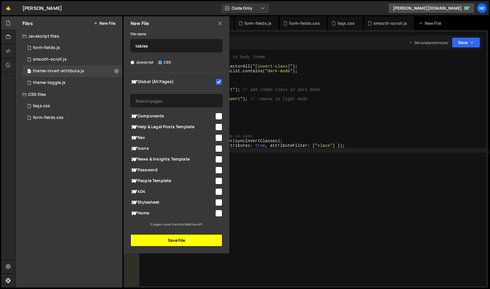
click at [175, 237] on button "Save File" at bounding box center [177, 240] width 92 height 12
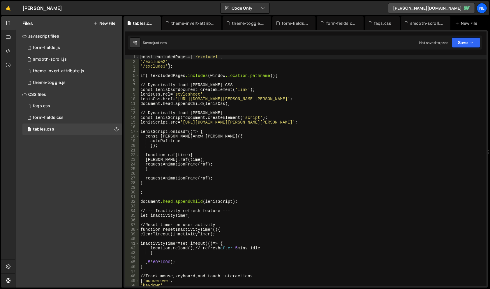
click at [239, 101] on div "const excludedPages =[ ' /exclude1 ' , ' /exclude2 ' , ' /exclude3 ' ]; if ( ! …" at bounding box center [312, 175] width 347 height 241
type textarea "}"
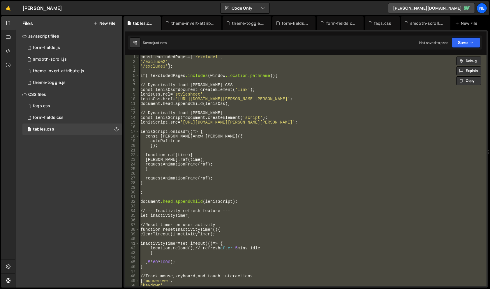
paste textarea
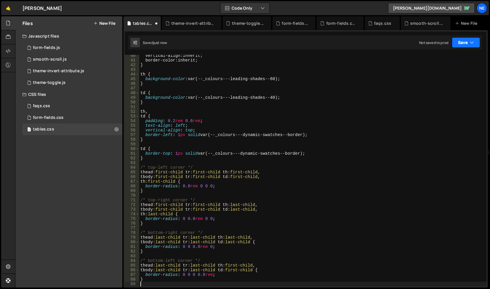
click at [473, 39] on button "Save" at bounding box center [466, 42] width 28 height 10
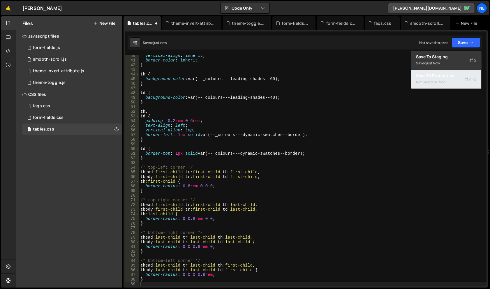
click at [435, 80] on div "Not saved to prod" at bounding box center [446, 82] width 61 height 7
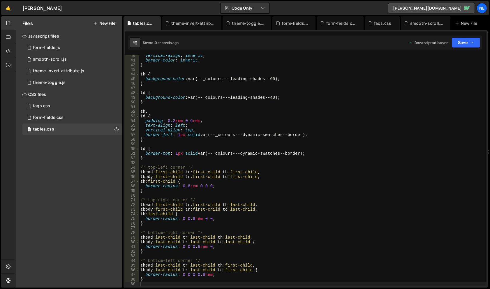
click at [109, 19] on div "Files New File" at bounding box center [68, 23] width 107 height 14
click at [113, 22] on button "New File" at bounding box center [105, 23] width 22 height 5
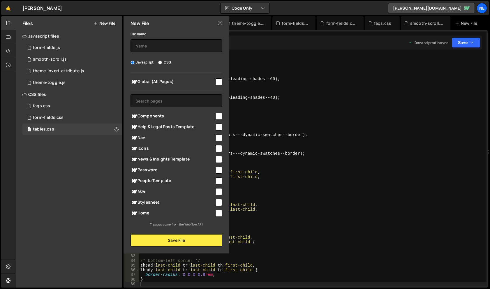
click at [168, 59] on div "File name Javascript CSS Global (All Pages) Save File" at bounding box center [177, 138] width 106 height 216
click at [171, 61] on label "CSS" at bounding box center [164, 62] width 13 height 6
click at [162, 61] on input "CSS" at bounding box center [160, 63] width 4 height 4
radio input "true"
click at [171, 48] on input "text" at bounding box center [177, 45] width 92 height 13
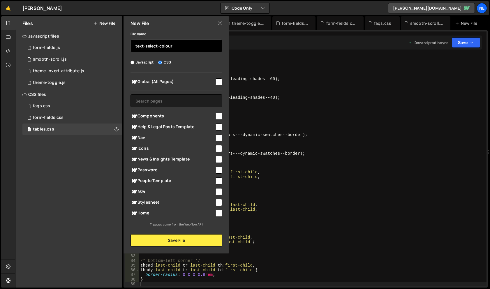
type input "text-select-colour"
click at [156, 79] on span "Global (All Pages)" at bounding box center [173, 81] width 84 height 7
checkbox input "true"
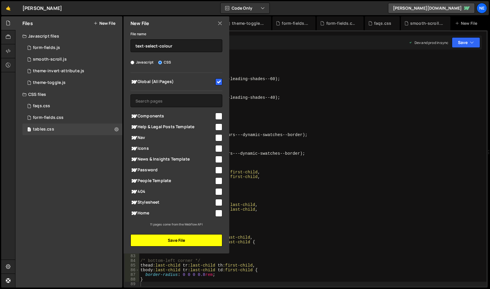
click at [173, 240] on button "Save File" at bounding box center [177, 240] width 92 height 12
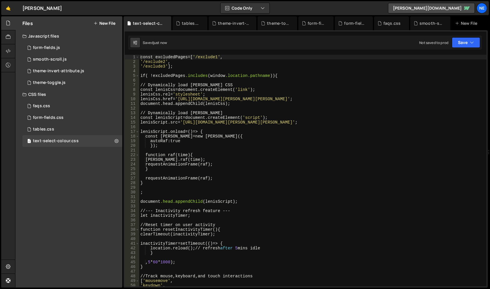
click at [184, 106] on div "const excludedPages =[ ' /exclude1 ' , ' /exclude2 ' , ' /exclude3 ' ]; if ( ! …" at bounding box center [312, 175] width 347 height 241
type textarea "}"
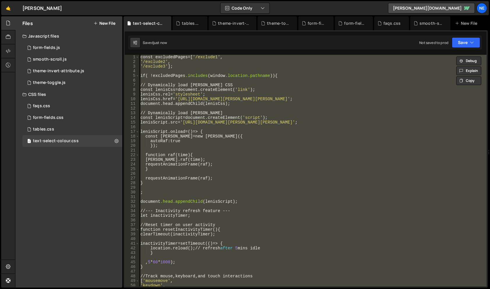
paste textarea
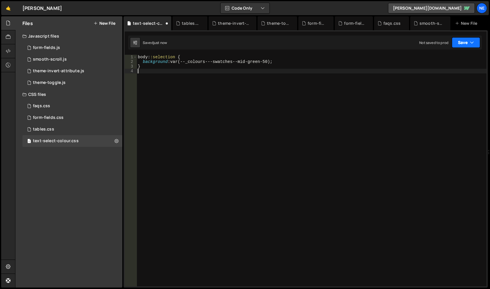
click at [462, 40] on button "Save" at bounding box center [466, 42] width 28 height 10
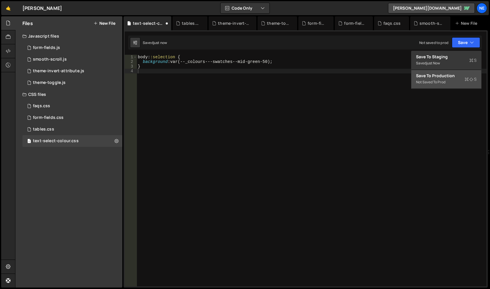
click at [427, 79] on div "Not saved to prod" at bounding box center [446, 82] width 61 height 7
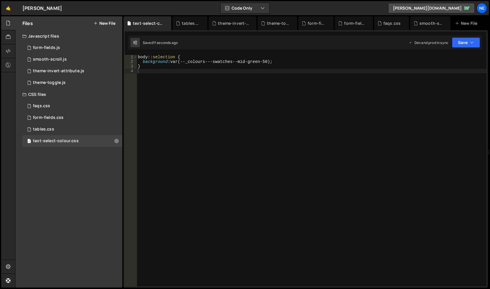
click at [103, 24] on button "New File" at bounding box center [105, 23] width 22 height 5
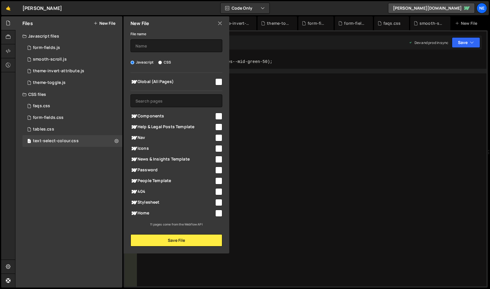
click at [171, 64] on div "Javascript CSS" at bounding box center [177, 62] width 92 height 6
click at [168, 62] on label "CSS" at bounding box center [164, 62] width 13 height 6
click at [162, 62] on input "CSS" at bounding box center [160, 63] width 4 height 4
radio input "true"
click at [170, 45] on input "text" at bounding box center [177, 45] width 92 height 13
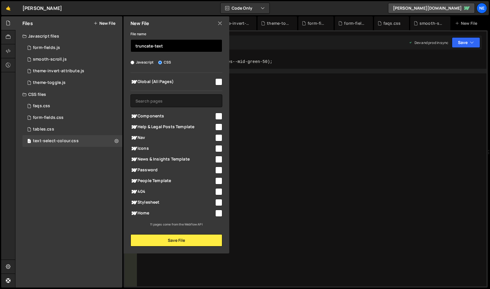
type input "truncate-text"
click at [161, 79] on span "Global (All Pages)" at bounding box center [173, 81] width 84 height 7
checkbox input "true"
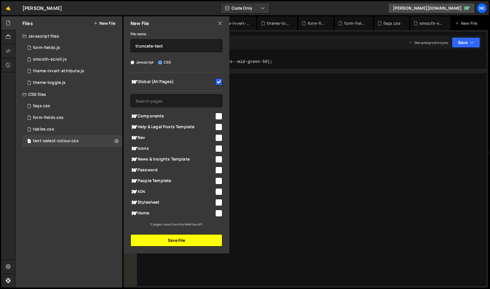
click at [193, 241] on button "Save File" at bounding box center [177, 240] width 92 height 12
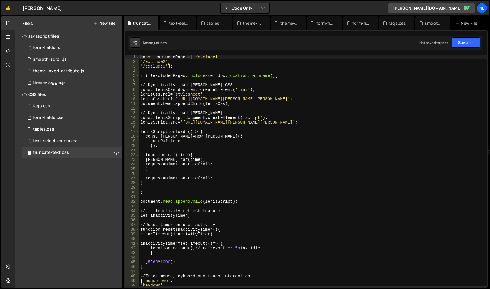
click at [272, 133] on div "const excludedPages =[ ' /exclude1 ' , ' /exclude2 ' , ' /exclude3 ' ]; if ( ! …" at bounding box center [312, 175] width 347 height 241
type textarea "}"
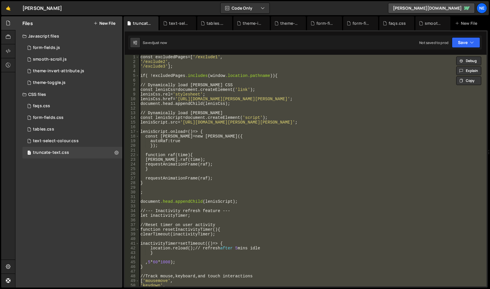
paste textarea
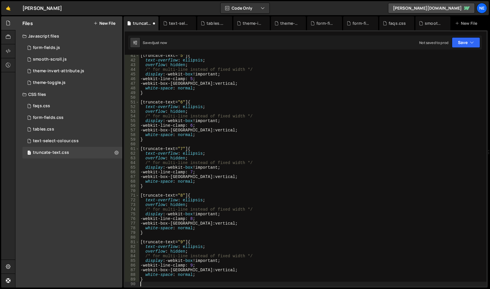
scroll to position [188, 0]
click at [470, 38] on button "Save" at bounding box center [466, 42] width 28 height 10
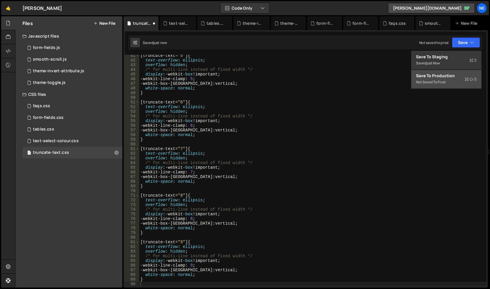
click at [440, 77] on div "Save to Production S" at bounding box center [446, 76] width 61 height 6
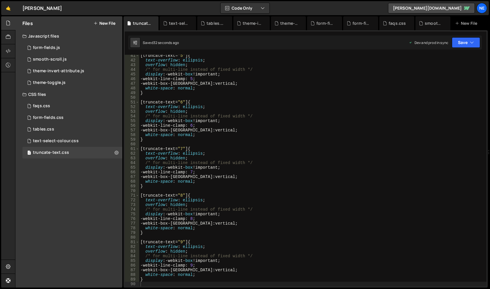
click at [113, 21] on button "New File" at bounding box center [105, 23] width 22 height 5
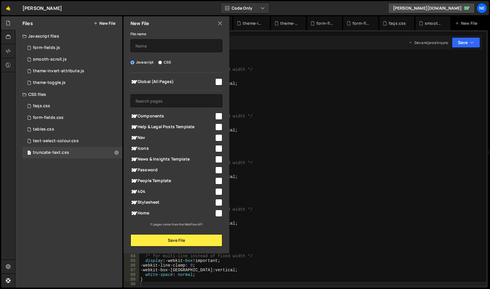
click at [168, 59] on div "File name Javascript CSS Global (All Pages) Save File" at bounding box center [177, 138] width 106 height 216
click at [170, 61] on label "CSS" at bounding box center [164, 62] width 13 height 6
click at [162, 61] on input "CSS" at bounding box center [160, 63] width 4 height 4
radio input "true"
drag, startPoint x: 174, startPoint y: 83, endPoint x: 174, endPoint y: 77, distance: 6.1
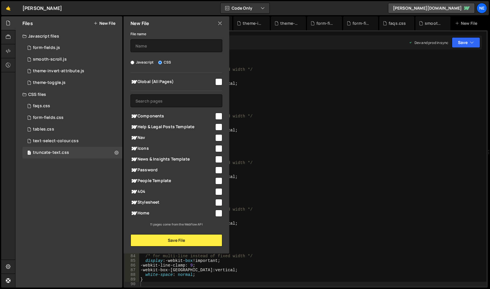
click at [174, 84] on span "Global (All Pages)" at bounding box center [173, 81] width 84 height 7
checkbox input "true"
click at [176, 49] on input "text" at bounding box center [177, 45] width 92 height 13
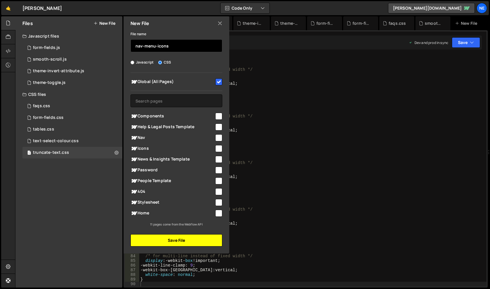
type input "nav-menu-icons"
click at [198, 239] on button "Save File" at bounding box center [177, 240] width 92 height 12
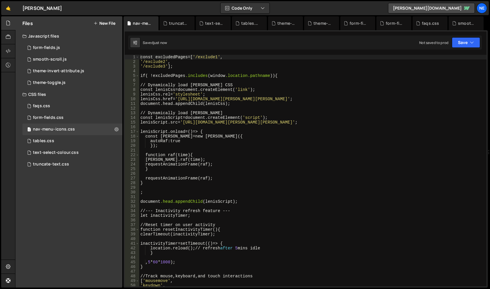
click at [245, 117] on div "const excludedPages =[ ' /exclude1 ' , ' /exclude2 ' , ' /exclude3 ' ]; if ( ! …" at bounding box center [312, 175] width 347 height 241
type textarea "}"
paste textarea
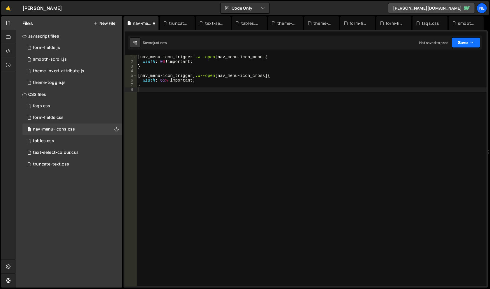
click at [471, 45] on icon "button" at bounding box center [472, 43] width 4 height 6
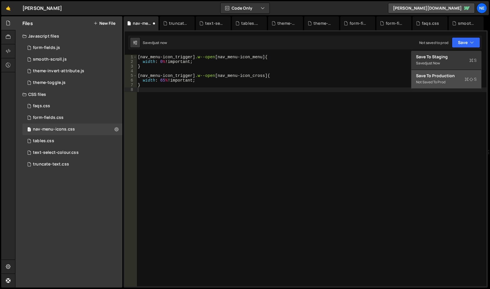
click at [433, 82] on div "Not saved to prod" at bounding box center [446, 82] width 61 height 7
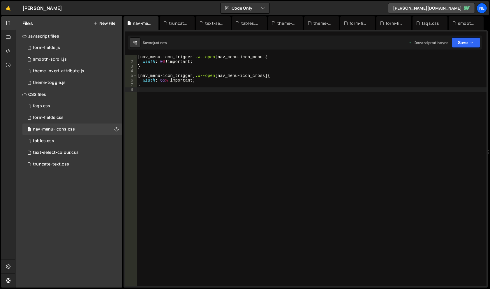
click at [100, 21] on button "New File" at bounding box center [105, 23] width 22 height 5
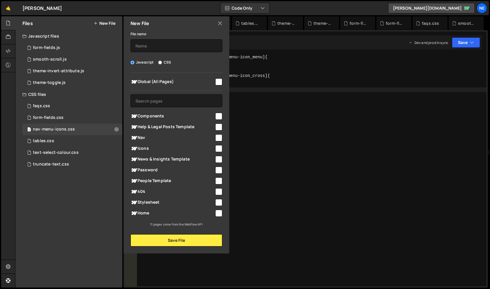
click at [171, 63] on div "Javascript CSS" at bounding box center [177, 62] width 92 height 6
click at [168, 60] on label "CSS" at bounding box center [164, 62] width 13 height 6
click at [162, 61] on input "CSS" at bounding box center [160, 63] width 4 height 4
radio input "true"
click at [173, 81] on span "Global (All Pages)" at bounding box center [173, 81] width 84 height 7
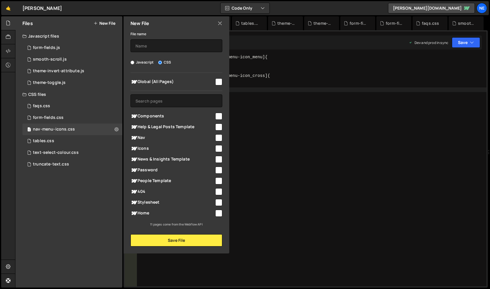
checkbox input "true"
click at [175, 42] on input "text" at bounding box center [177, 45] width 92 height 13
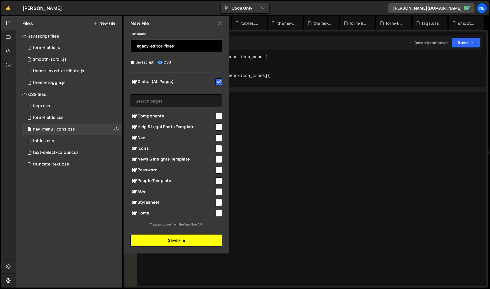
type input "legacy-editor-fixes"
click at [184, 241] on button "Save File" at bounding box center [177, 240] width 92 height 12
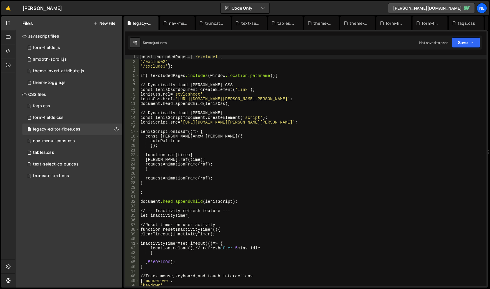
click at [198, 136] on div "const excludedPages =[ ' /exclude1 ' , ' /exclude2 ' , ' /exclude3 ' ]; if ( ! …" at bounding box center [312, 175] width 347 height 241
type textarea "}"
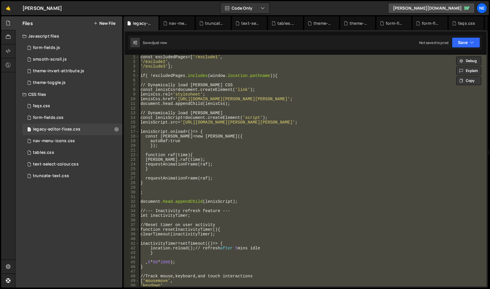
paste textarea
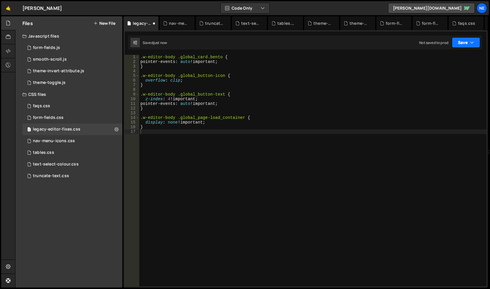
click at [468, 39] on button "Save" at bounding box center [466, 42] width 28 height 10
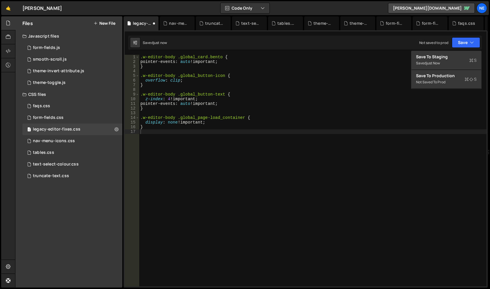
click at [389, 42] on div "Saved just now Not saved to prod Upgrade to Edit Save Save to Staging S Saved j…" at bounding box center [305, 43] width 354 height 14
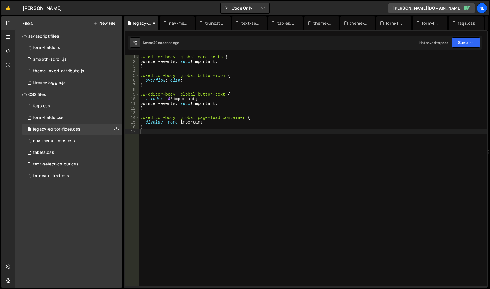
click at [102, 28] on div "Files New File" at bounding box center [68, 23] width 107 height 14
click at [105, 24] on button "New File" at bounding box center [105, 23] width 22 height 5
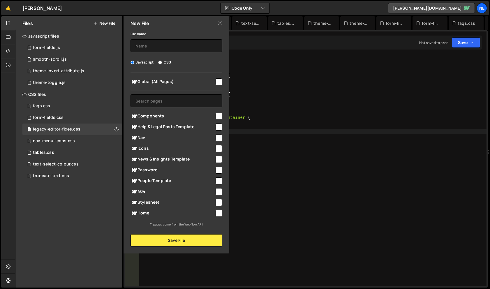
click at [167, 63] on label "CSS" at bounding box center [164, 62] width 13 height 6
click at [162, 63] on input "CSS" at bounding box center [160, 63] width 4 height 4
radio input "true"
click at [177, 79] on span "Global (All Pages)" at bounding box center [173, 81] width 84 height 7
checkbox input "true"
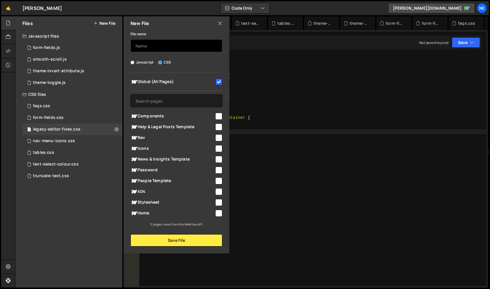
click at [173, 50] on input "text" at bounding box center [177, 45] width 92 height 13
type input "share-buttons"
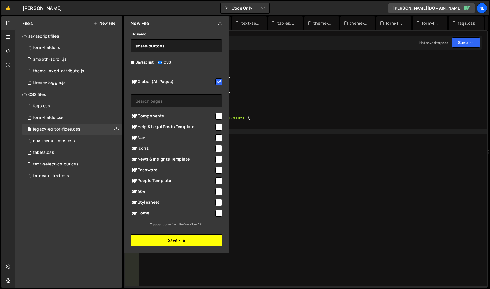
click at [176, 243] on button "Save File" at bounding box center [177, 240] width 92 height 12
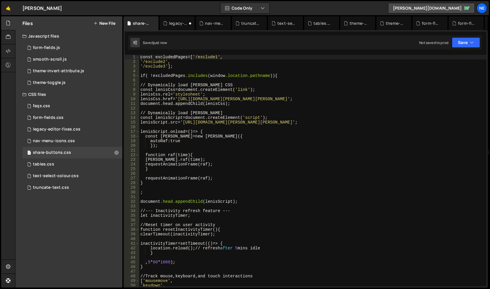
click at [193, 106] on div "const excludedPages =[ ' /exclude1 ' , ' /exclude2 ' , ' /exclude3 ' ]; if ( ! …" at bounding box center [312, 175] width 347 height 241
type textarea "}"
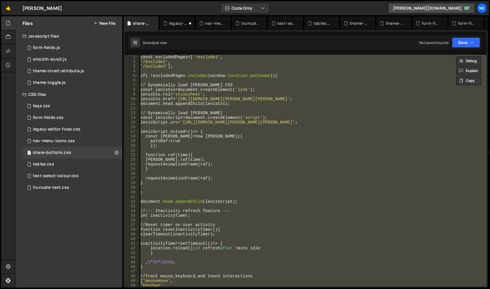
paste textarea
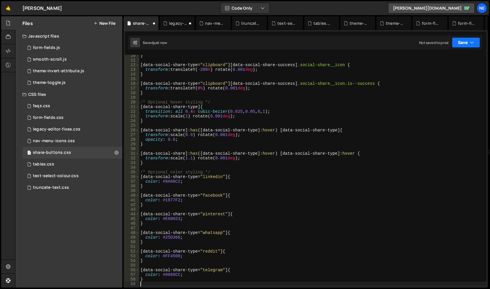
click at [471, 44] on icon "button" at bounding box center [472, 43] width 4 height 6
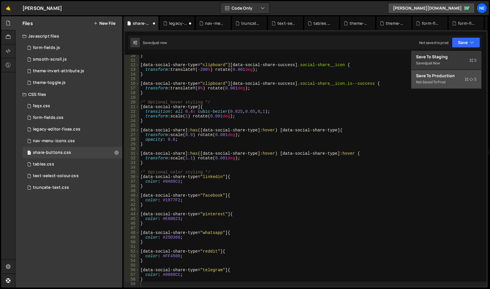
click at [452, 86] on button "Save to Production S Not saved to prod" at bounding box center [447, 79] width 70 height 19
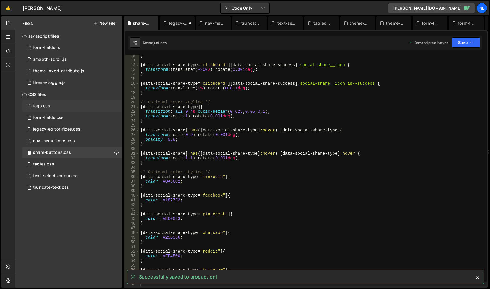
click at [53, 109] on div "1 faqs.css 0" at bounding box center [72, 106] width 100 height 12
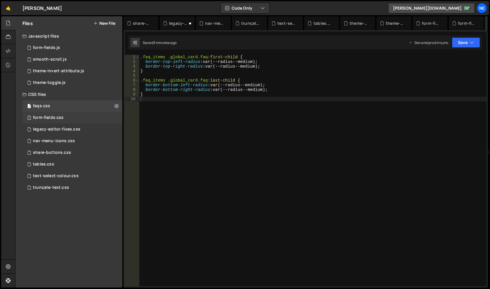
click at [57, 115] on div "form-fields.css" at bounding box center [48, 117] width 31 height 5
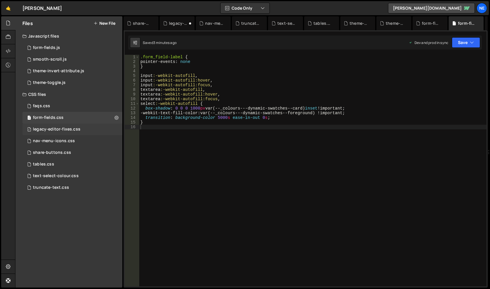
click at [59, 126] on div "1 legacy-editor-fixes.css 0" at bounding box center [72, 130] width 100 height 12
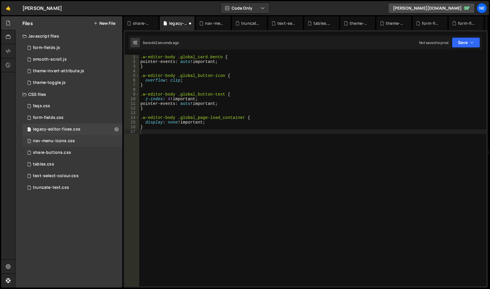
click at [61, 138] on div "nav-menu-icons.css" at bounding box center [54, 140] width 42 height 5
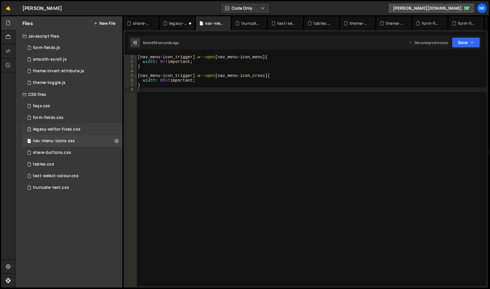
drag, startPoint x: 63, startPoint y: 126, endPoint x: 110, endPoint y: 125, distance: 46.7
click at [63, 126] on div "1 legacy-editor-fixes.css 0" at bounding box center [72, 130] width 100 height 12
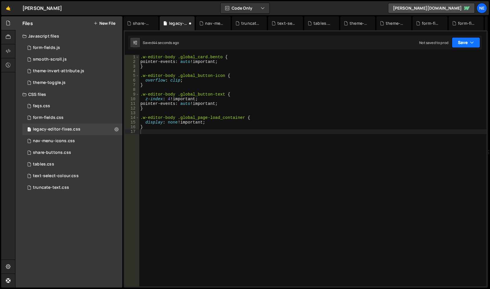
click at [468, 42] on button "Save" at bounding box center [466, 42] width 28 height 10
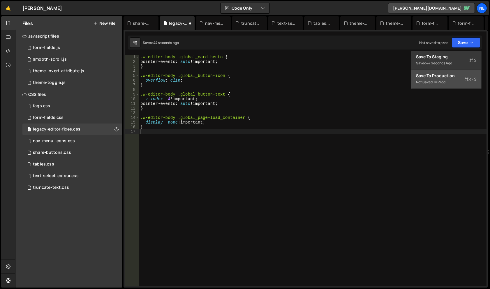
click at [452, 80] on div "Not saved to prod" at bounding box center [446, 82] width 61 height 7
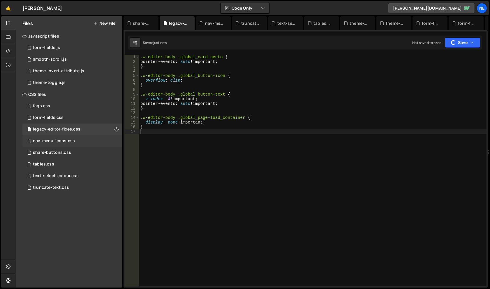
click at [68, 140] on div "nav-menu-icons.css" at bounding box center [54, 140] width 42 height 5
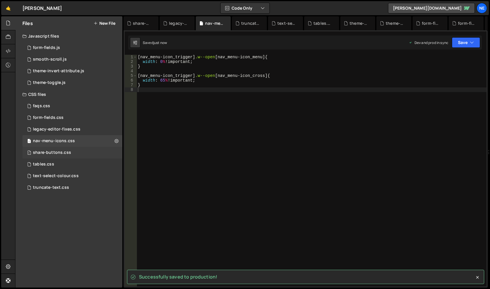
click at [70, 154] on div "share-buttons.css" at bounding box center [52, 152] width 38 height 5
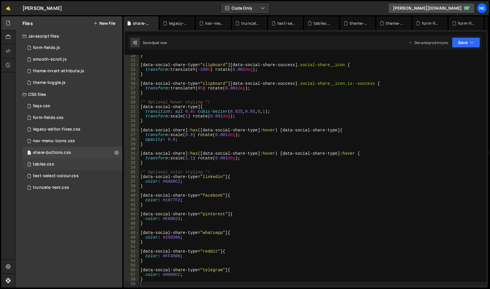
click at [69, 161] on div "1 tables.css 0" at bounding box center [72, 165] width 100 height 12
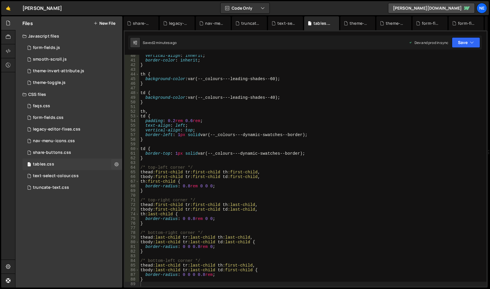
click at [68, 170] on div "1 tables.css 0" at bounding box center [72, 165] width 100 height 12
click at [73, 179] on div "1 text-select-colour.css 0" at bounding box center [72, 176] width 100 height 12
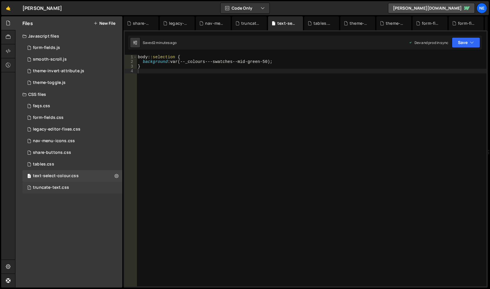
click at [71, 183] on div "1 truncate-text.css 0" at bounding box center [72, 188] width 100 height 12
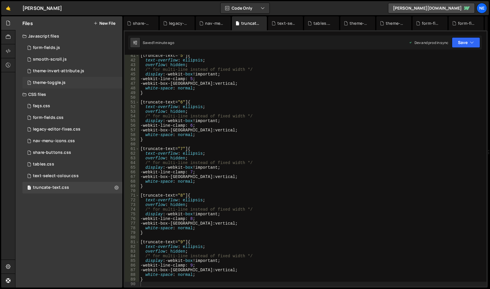
click at [71, 82] on div "1 theme-toggle.js 0" at bounding box center [72, 83] width 100 height 12
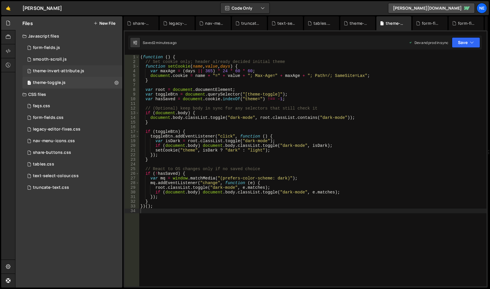
click at [72, 71] on div "theme-invert-attribute.js" at bounding box center [58, 70] width 51 height 5
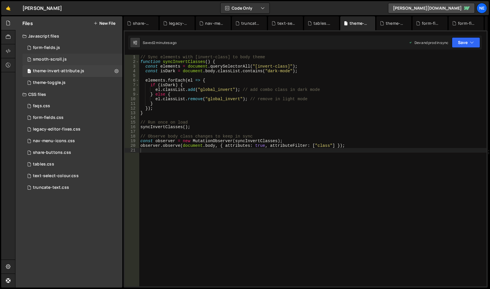
click at [70, 61] on div "1 smooth-scroll.js 0" at bounding box center [72, 60] width 100 height 12
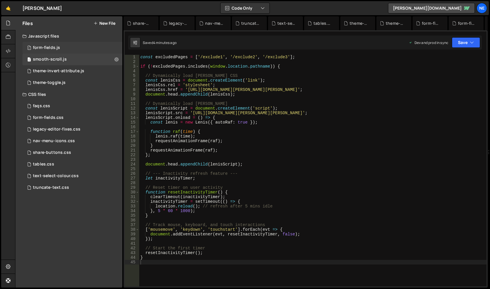
click at [69, 46] on div "1 form-fields.js 0" at bounding box center [72, 48] width 100 height 12
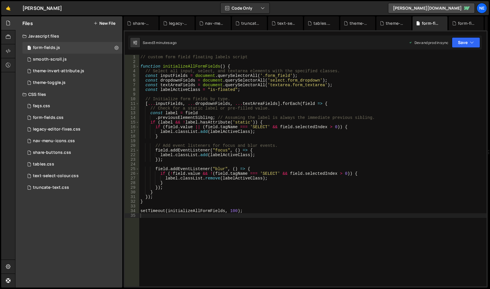
click at [69, 42] on div "Javascript files" at bounding box center [68, 36] width 107 height 12
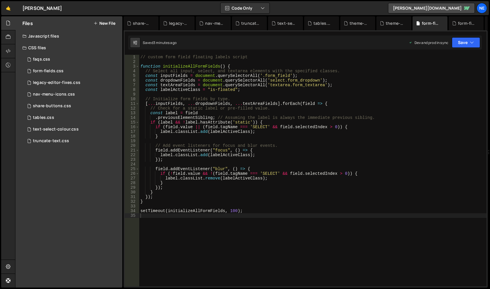
click at [55, 30] on div "Files New File" at bounding box center [68, 23] width 107 height 14
click at [55, 35] on div "Javascript files" at bounding box center [68, 36] width 107 height 12
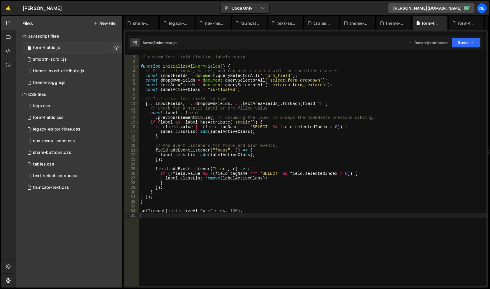
click at [54, 45] on div "1 form-fields.js 0" at bounding box center [73, 48] width 102 height 12
click at [6, 49] on icon at bounding box center [8, 51] width 5 height 6
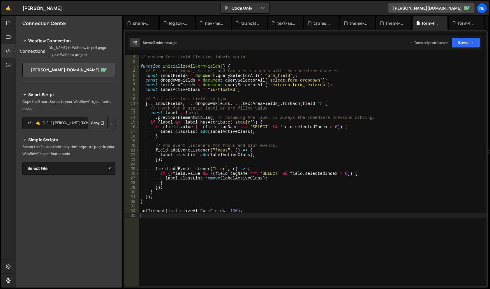
click at [8, 49] on icon at bounding box center [8, 51] width 5 height 6
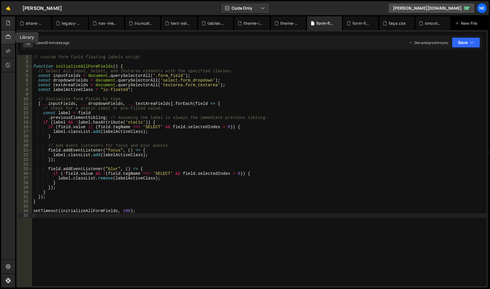
click at [7, 38] on icon at bounding box center [8, 37] width 5 height 6
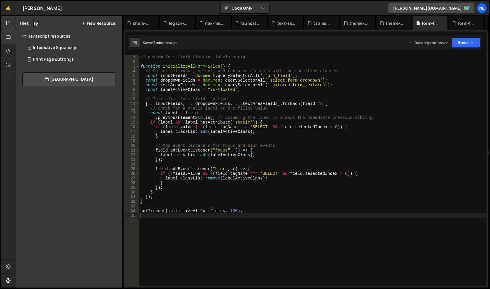
click at [6, 25] on icon at bounding box center [8, 23] width 5 height 6
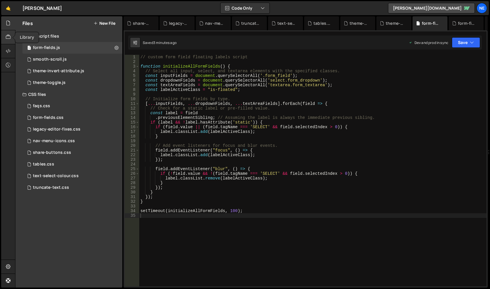
click at [6, 34] on icon at bounding box center [8, 37] width 5 height 6
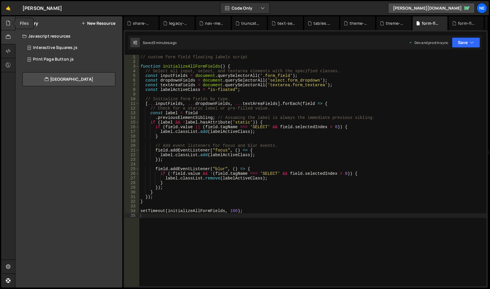
click at [10, 25] on icon at bounding box center [8, 23] width 5 height 6
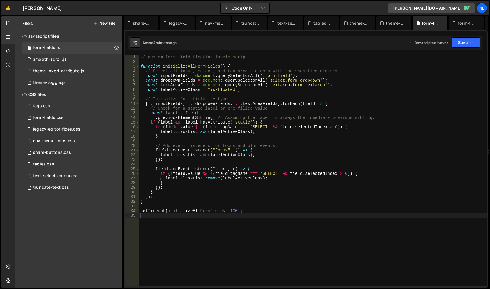
click at [11, 37] on div at bounding box center [8, 37] width 14 height 14
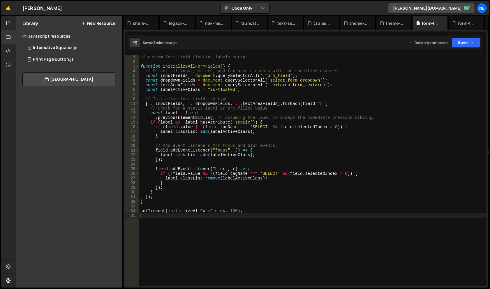
click at [106, 22] on button "New Resource" at bounding box center [98, 23] width 34 height 5
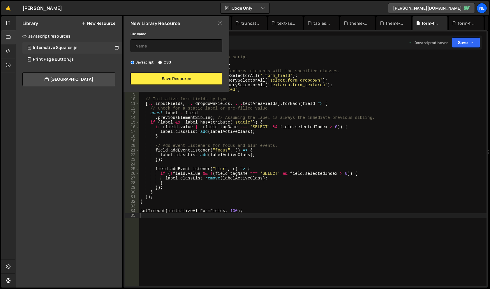
click at [66, 44] on div "Interactive Squares.js 0" at bounding box center [72, 48] width 100 height 12
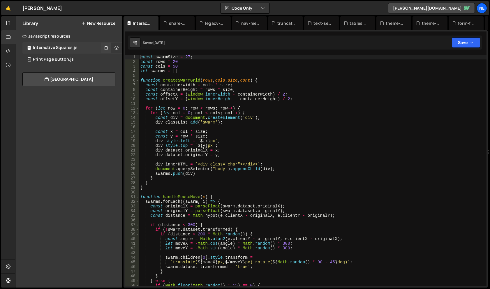
click at [117, 46] on icon at bounding box center [117, 48] width 4 height 6
click at [147, 58] on button "Edit File Settings" at bounding box center [152, 59] width 57 height 11
type input "Interactive Squares"
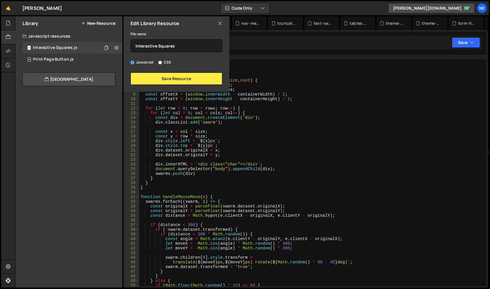
click at [222, 22] on icon at bounding box center [220, 23] width 5 height 6
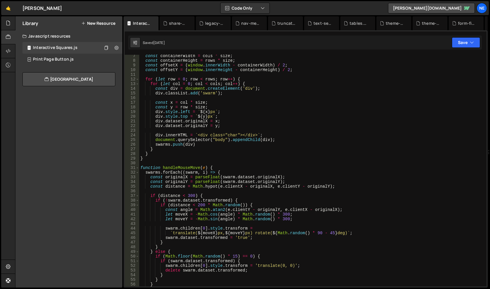
scroll to position [0, 0]
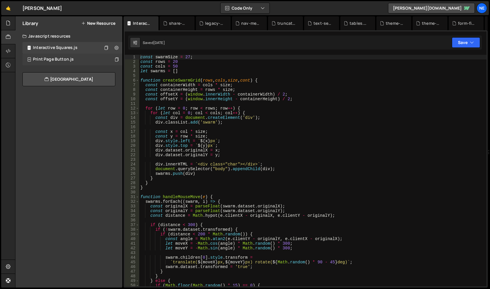
click at [73, 62] on div "Print Page Button.js 0" at bounding box center [72, 60] width 100 height 12
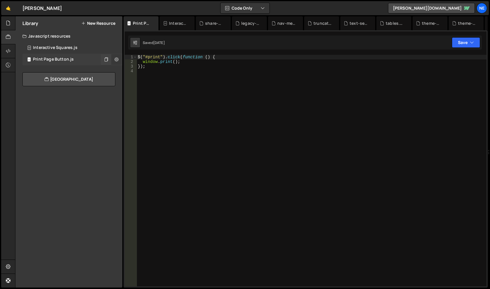
click at [116, 60] on icon at bounding box center [117, 60] width 4 height 6
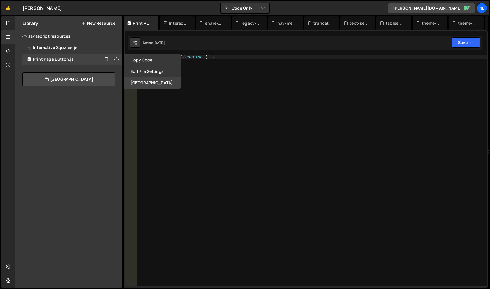
click at [138, 82] on button "[GEOGRAPHIC_DATA]" at bounding box center [152, 82] width 57 height 11
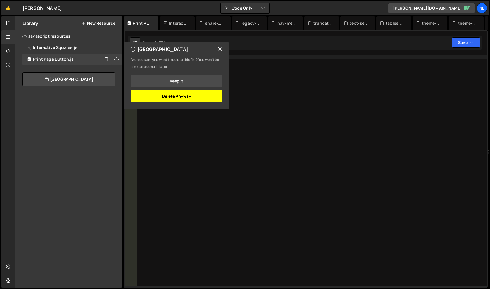
click at [153, 98] on button "Delete Anyway" at bounding box center [177, 96] width 92 height 12
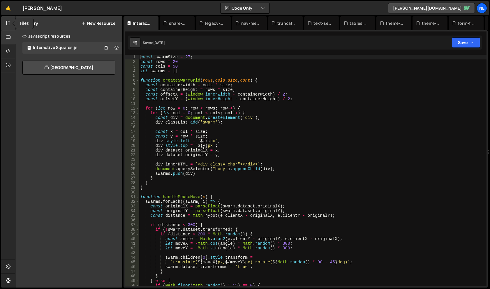
click at [5, 24] on div at bounding box center [8, 23] width 14 height 14
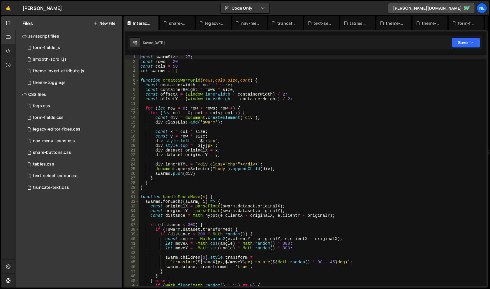
click at [11, 37] on div at bounding box center [8, 37] width 14 height 14
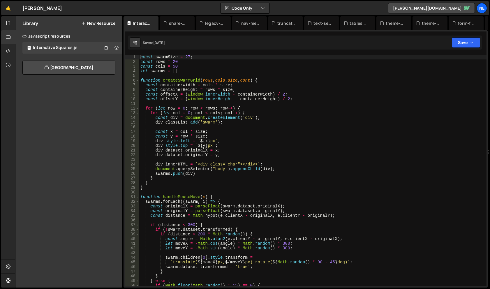
click at [117, 22] on div "Library New Resource" at bounding box center [68, 23] width 107 height 14
click at [114, 22] on button "New Resource" at bounding box center [98, 23] width 34 height 5
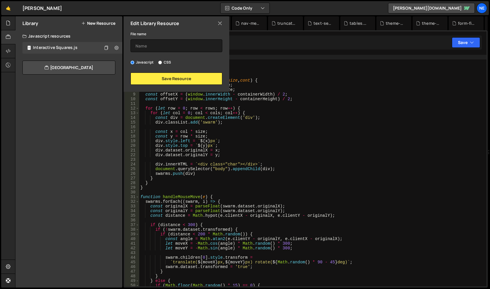
click at [167, 63] on label "CSS" at bounding box center [164, 62] width 13 height 6
click at [162, 63] on input "CSS" at bounding box center [160, 63] width 4 height 4
radio input "true"
click at [220, 23] on icon at bounding box center [220, 23] width 5 height 6
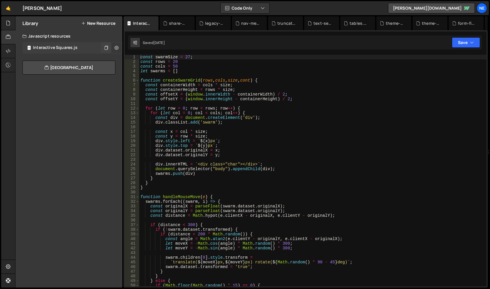
click at [115, 44] on button at bounding box center [116, 48] width 10 height 10
click at [98, 104] on div "Library New Resource Javascript resources Interactive Squares.js 0 CSS resource…" at bounding box center [68, 151] width 107 height 271
click at [108, 103] on div "Library New Resource Javascript resources Interactive Squares.js 0 CSS resource…" at bounding box center [68, 151] width 107 height 271
click at [140, 20] on div "Interactive Squares.js" at bounding box center [142, 23] width 19 height 6
click at [10, 27] on div at bounding box center [8, 23] width 14 height 14
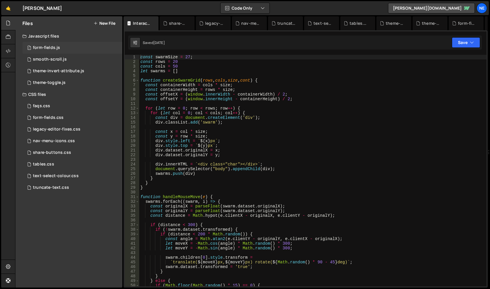
click at [63, 50] on div "1 form-fields.js 0" at bounding box center [73, 48] width 102 height 12
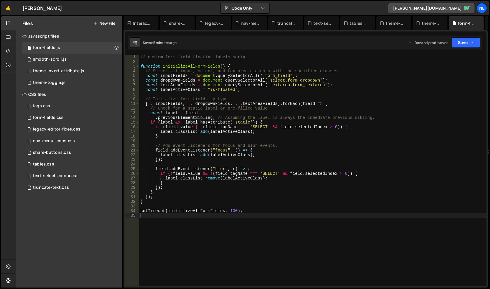
click at [105, 19] on div "Files New File" at bounding box center [68, 23] width 107 height 14
click at [106, 22] on button "New File" at bounding box center [105, 23] width 22 height 5
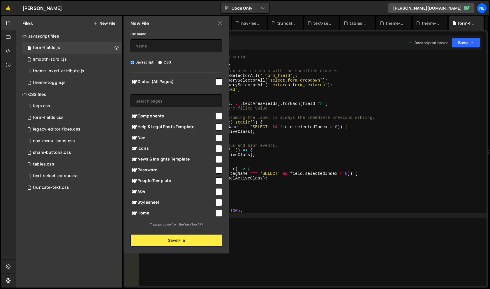
click at [177, 78] on div "Global (All Pages)" at bounding box center [177, 81] width 92 height 11
click at [178, 80] on span "Global (All Pages)" at bounding box center [173, 81] width 84 height 7
checkbox input "true"
click at [173, 48] on input "text" at bounding box center [177, 45] width 92 height 13
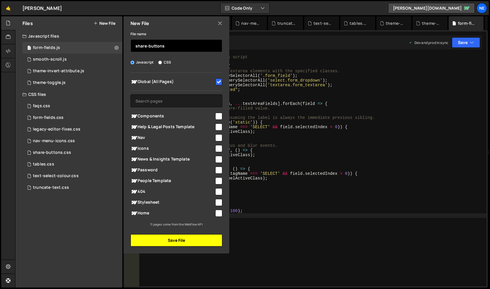
type input "share-buttons"
click at [192, 238] on button "Save File" at bounding box center [177, 240] width 92 height 12
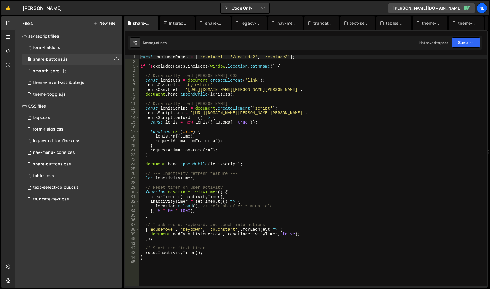
click at [233, 78] on div "const excludedPages = [ '/exclude1' , '/exclude2' , '/exclude3' ] ; if ( ! excl…" at bounding box center [312, 175] width 347 height 241
type textarea "}"
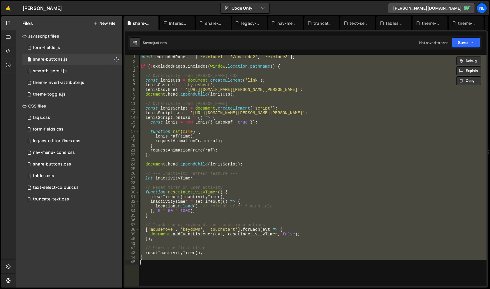
paste textarea
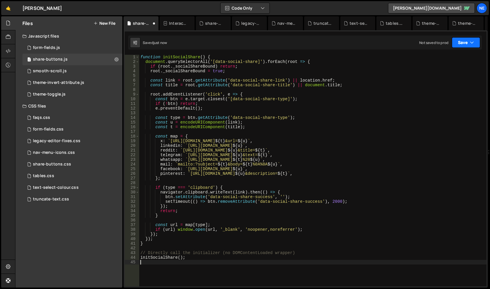
click at [472, 40] on icon "button" at bounding box center [472, 43] width 4 height 6
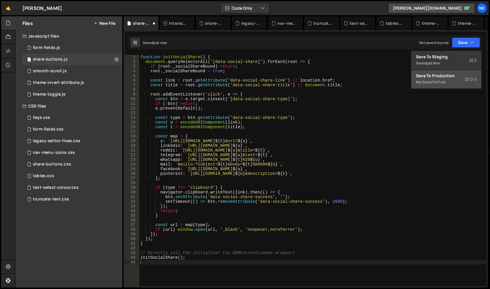
click at [436, 81] on div "Not saved to prod" at bounding box center [446, 82] width 61 height 7
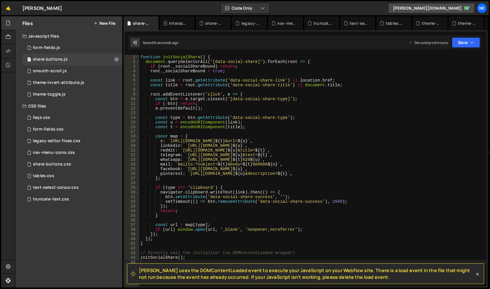
scroll to position [58, 0]
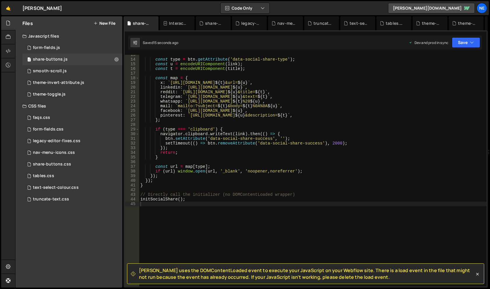
click at [240, 195] on div "const type = btn . getAttribute ( 'data-social-share-type' ) ; const u = encode…" at bounding box center [312, 172] width 347 height 241
click at [472, 39] on button "Save" at bounding box center [466, 42] width 28 height 10
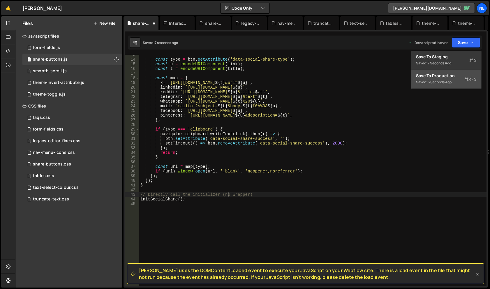
click at [450, 80] on div "16 seconds ago" at bounding box center [438, 82] width 25 height 5
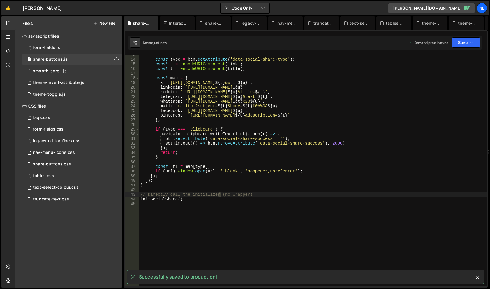
drag, startPoint x: 224, startPoint y: 195, endPoint x: 284, endPoint y: 194, distance: 60.1
click at [284, 194] on div "const type = btn . getAttribute ( 'data-social-share-type' ) ; const u = encode…" at bounding box center [312, 172] width 347 height 241
type textarea "// Directly call the initializer"
click at [465, 44] on button "Save" at bounding box center [466, 42] width 28 height 10
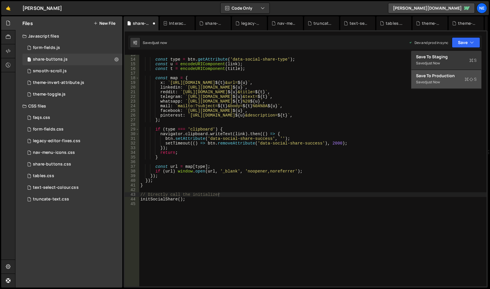
click at [443, 86] on button "Save to Production S Saved just now" at bounding box center [447, 79] width 70 height 19
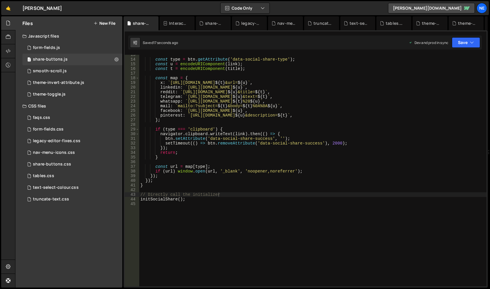
click at [109, 22] on button "New File" at bounding box center [105, 23] width 22 height 5
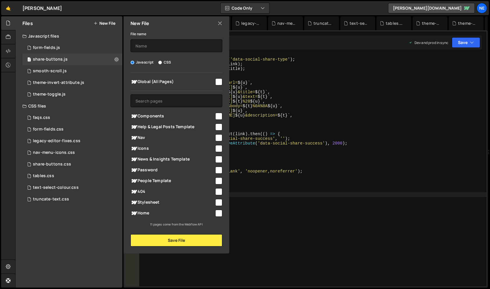
click at [184, 82] on span "Global (All Pages)" at bounding box center [173, 81] width 84 height 7
checkbox input "true"
click at [187, 43] on input "text" at bounding box center [177, 45] width 92 height 13
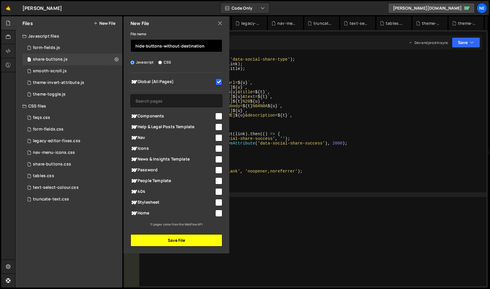
type input "hide-buttons-without-destination"
click at [182, 245] on button "Save File" at bounding box center [177, 240] width 92 height 12
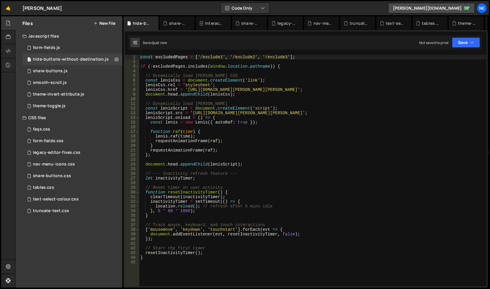
click at [217, 80] on div "const excludedPages = [ '/exclude1' , '/exclude2' , '/exclude3' ] ; if ( ! excl…" at bounding box center [312, 175] width 347 height 241
type textarea "}"
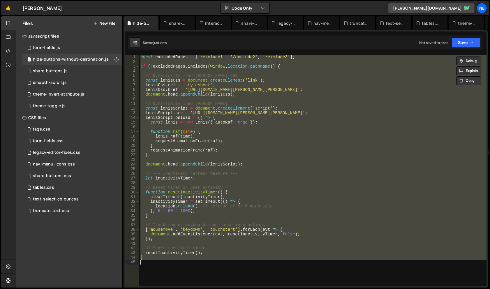
paste textarea
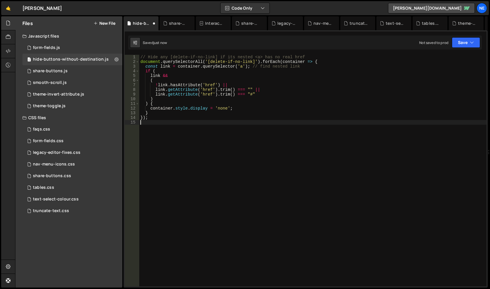
click at [468, 36] on div "Saved just now Not saved to prod Upgrade to Edit Save Save to Staging S Saved j…" at bounding box center [305, 43] width 354 height 14
click at [466, 41] on button "Save" at bounding box center [466, 42] width 28 height 10
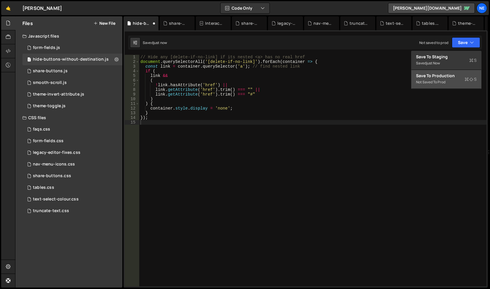
click at [440, 75] on div "Save to Production S" at bounding box center [446, 76] width 61 height 6
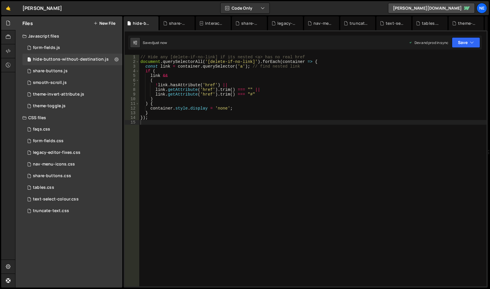
click at [103, 23] on button "New File" at bounding box center [105, 23] width 22 height 5
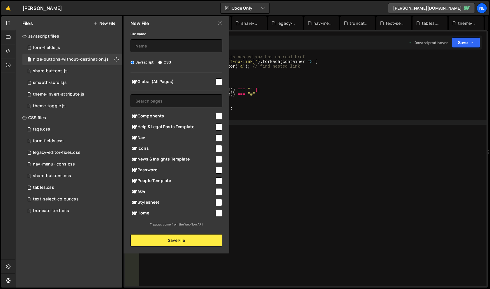
click at [178, 83] on span "Global (All Pages)" at bounding box center [173, 81] width 84 height 7
checkbox input "true"
click at [176, 44] on input "text" at bounding box center [177, 45] width 92 height 13
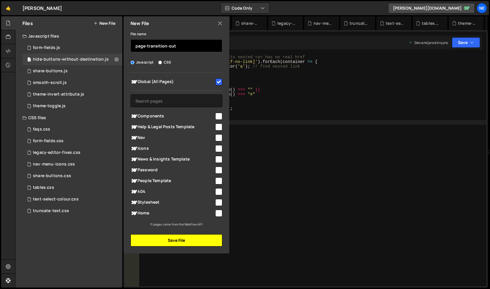
type input "page-transition-out"
click at [178, 238] on button "Save File" at bounding box center [177, 240] width 92 height 12
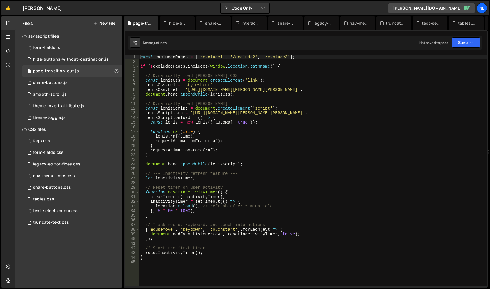
click at [217, 90] on div "const excludedPages = [ '/exclude1' , '/exclude2' , '/exclude3' ] ; if ( ! excl…" at bounding box center [312, 175] width 347 height 241
type textarea "}"
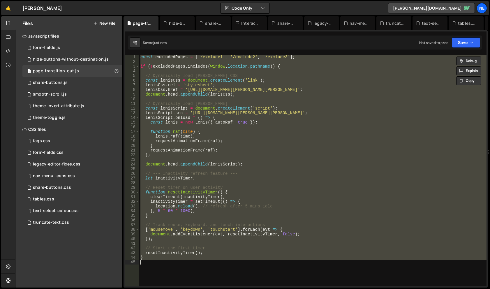
paste textarea
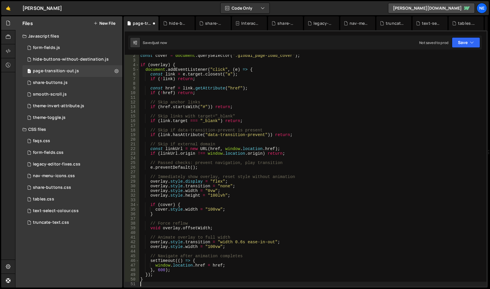
scroll to position [6, 0]
click at [464, 41] on button "Save" at bounding box center [466, 42] width 28 height 10
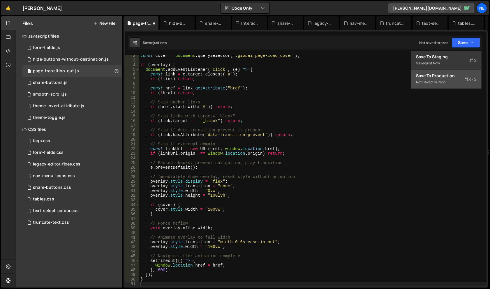
click at [442, 78] on div "Save to Production S" at bounding box center [446, 76] width 61 height 6
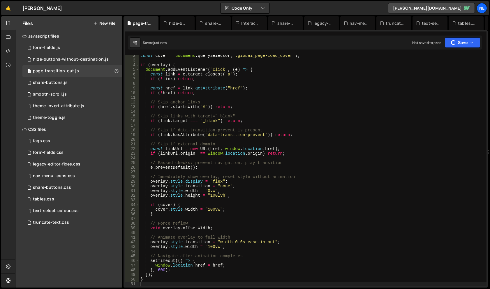
type textarea "// Skip anchor links"
click at [229, 103] on div "const cover = document . querySelector ( ".global_page-load_cover" ) ; if ( ove…" at bounding box center [312, 173] width 347 height 241
click at [103, 25] on button "New File" at bounding box center [105, 23] width 22 height 5
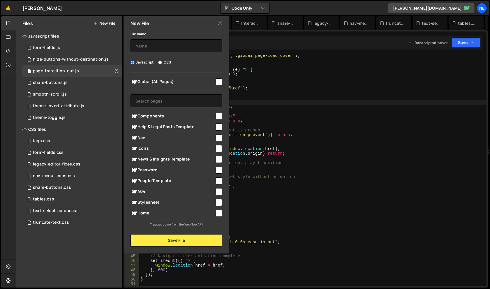
click at [168, 62] on label "CSS" at bounding box center [164, 62] width 13 height 6
click at [162, 62] on input "CSS" at bounding box center [160, 63] width 4 height 4
radio input "true"
click at [177, 81] on span "Global (All Pages)" at bounding box center [173, 81] width 84 height 7
checkbox input "true"
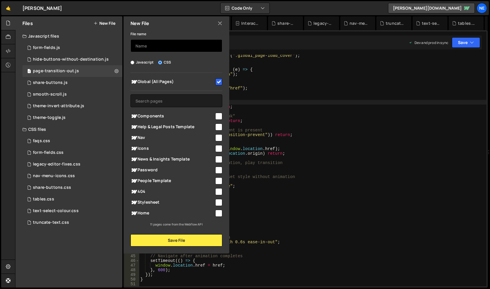
click at [171, 46] on input "text" at bounding box center [177, 45] width 92 height 13
type input "card-tags"
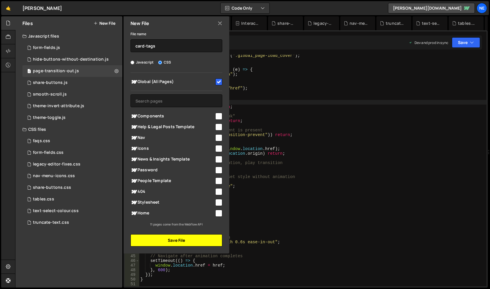
click at [178, 240] on button "Save File" at bounding box center [177, 240] width 92 height 12
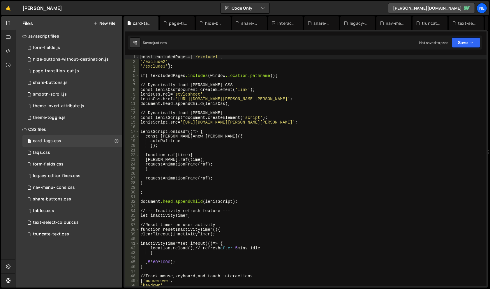
click at [211, 94] on div "const excludedPages =[ ' /exclude1 ' , ' /exclude2 ' , ' /exclude3 ' ]; if ( ! …" at bounding box center [312, 175] width 347 height 241
type textarea "}"
paste textarea
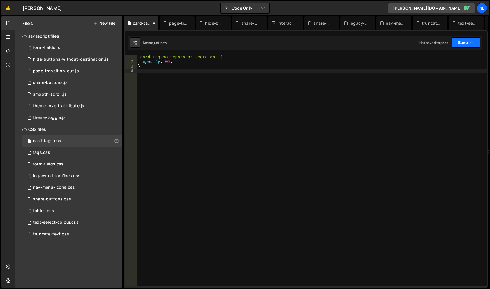
click at [474, 39] on button "Save" at bounding box center [466, 42] width 28 height 10
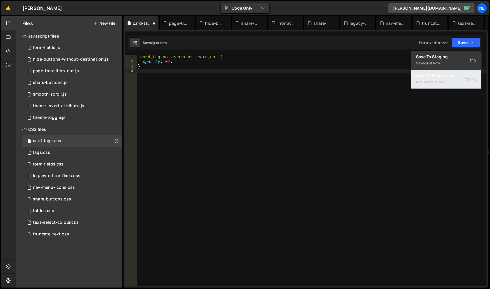
click at [429, 82] on div "Not saved to prod" at bounding box center [446, 82] width 61 height 7
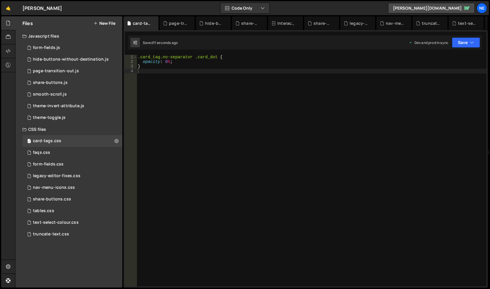
click at [115, 23] on button "New File" at bounding box center [105, 23] width 22 height 5
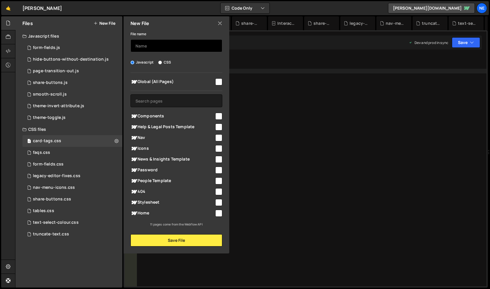
click at [160, 48] on input "text" at bounding box center [177, 45] width 92 height 13
click at [164, 65] on div "File name Javascript CSS Global (All Pages) Save File" at bounding box center [177, 138] width 106 height 216
click at [168, 61] on label "CSS" at bounding box center [164, 62] width 13 height 6
click at [162, 61] on input "CSS" at bounding box center [160, 63] width 4 height 4
radio input "true"
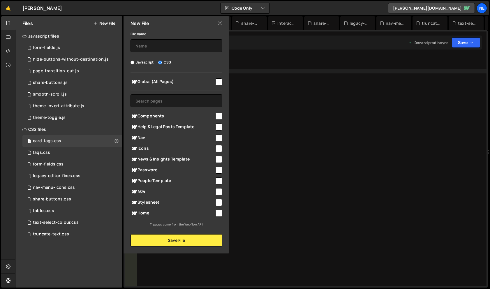
click at [170, 84] on span "Global (All Pages)" at bounding box center [173, 81] width 84 height 7
checkbox input "true"
click at [169, 45] on input "text" at bounding box center [177, 45] width 92 height 13
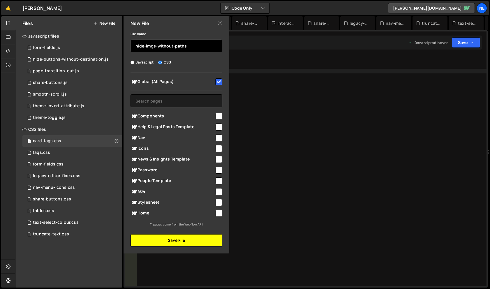
type input "hide-imgs-without-paths"
click at [173, 240] on button "Save File" at bounding box center [177, 240] width 92 height 12
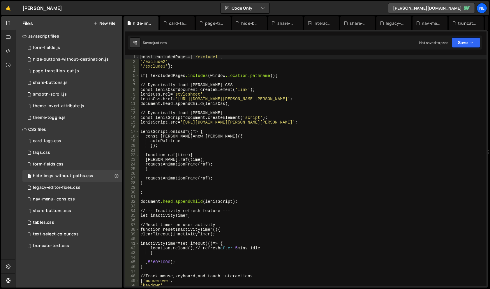
click at [196, 74] on div "const excludedPages =[ ' /exclude1 ' , ' /exclude2 ' , ' /exclude3 ' ]; if ( ! …" at bounding box center [312, 175] width 347 height 241
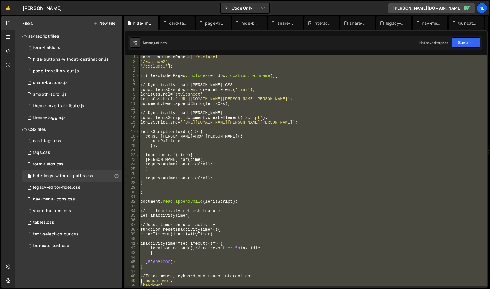
type textarea "}"
paste textarea
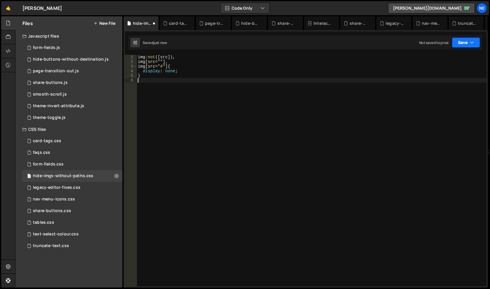
click at [460, 46] on button "Save" at bounding box center [466, 42] width 28 height 10
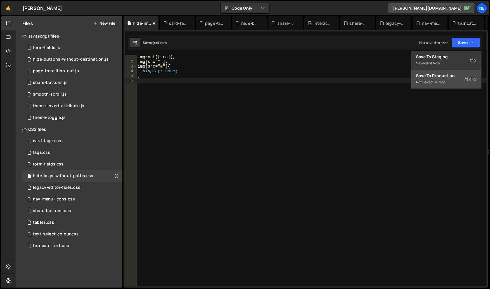
click at [448, 75] on div "Save to Production S" at bounding box center [446, 76] width 61 height 6
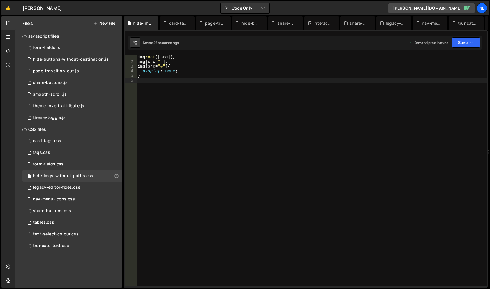
click at [105, 23] on button "New File" at bounding box center [105, 23] width 22 height 5
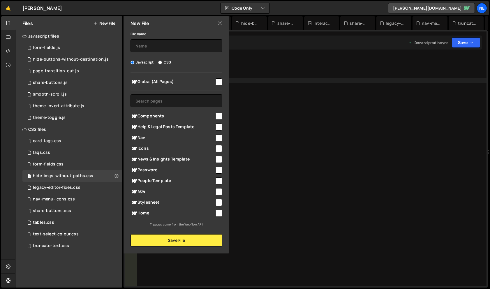
click at [163, 65] on label "CSS" at bounding box center [164, 62] width 13 height 6
click at [162, 64] on input "CSS" at bounding box center [160, 63] width 4 height 4
radio input "true"
click at [181, 85] on span "Global (All Pages)" at bounding box center [173, 81] width 84 height 7
checkbox input "true"
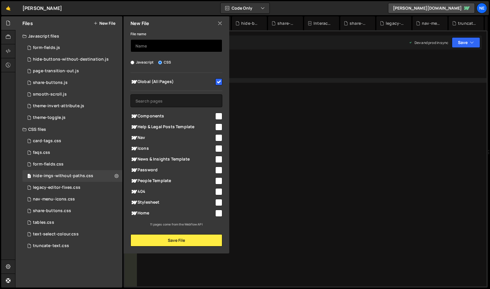
click at [181, 43] on input "text" at bounding box center [177, 45] width 92 height 13
type input "rich-text-underlines"
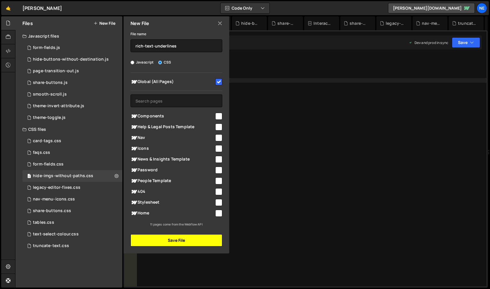
click at [174, 240] on button "Save File" at bounding box center [177, 240] width 92 height 12
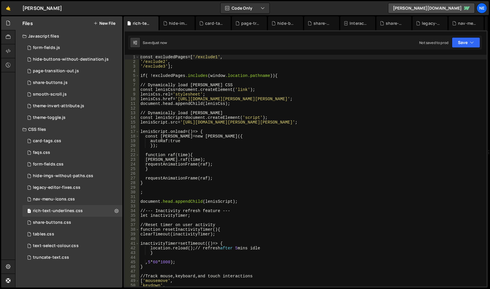
click at [205, 120] on div "const excludedPages =[ ' /exclude1 ' , ' /exclude2 ' , ' /exclude3 ' ]; if ( ! …" at bounding box center [312, 175] width 347 height 241
type textarea "}"
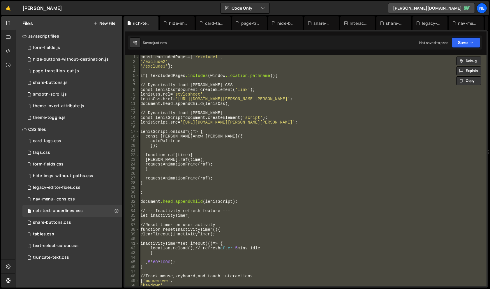
paste textarea
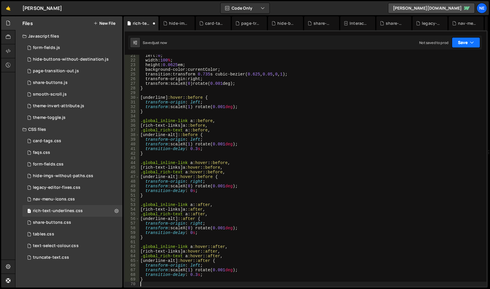
click at [468, 43] on button "Save" at bounding box center [466, 42] width 28 height 10
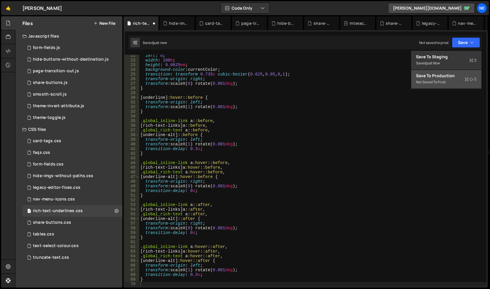
click at [446, 74] on div "Save to Production S" at bounding box center [446, 76] width 61 height 6
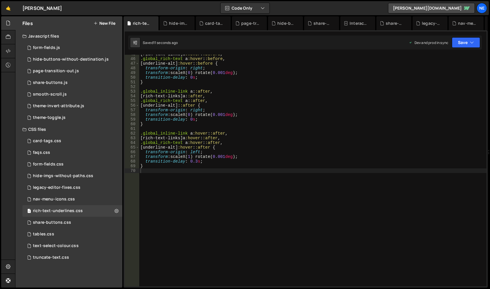
scroll to position [0, 0]
